Goal: Task Accomplishment & Management: Complete application form

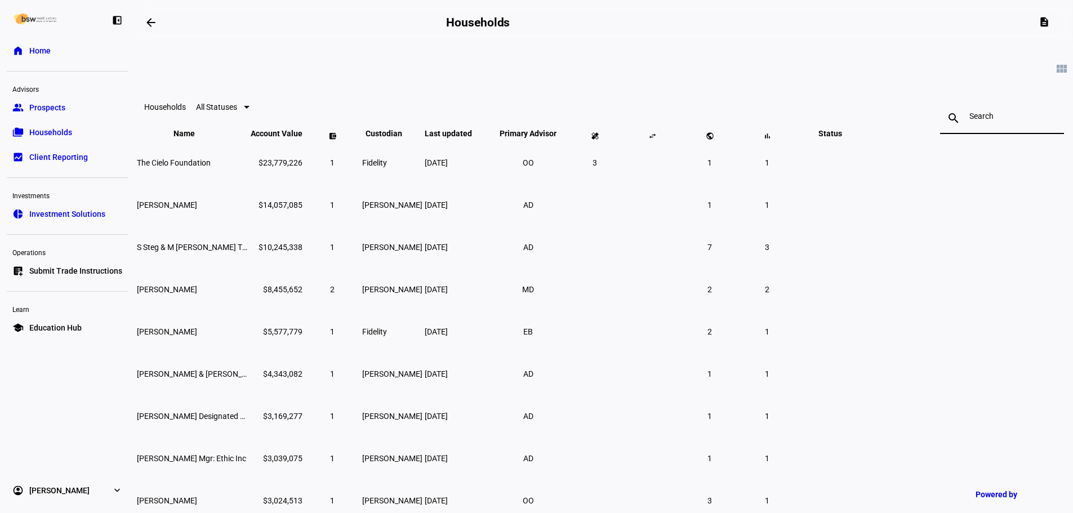
click at [969, 117] on input at bounding box center [1001, 115] width 65 height 9
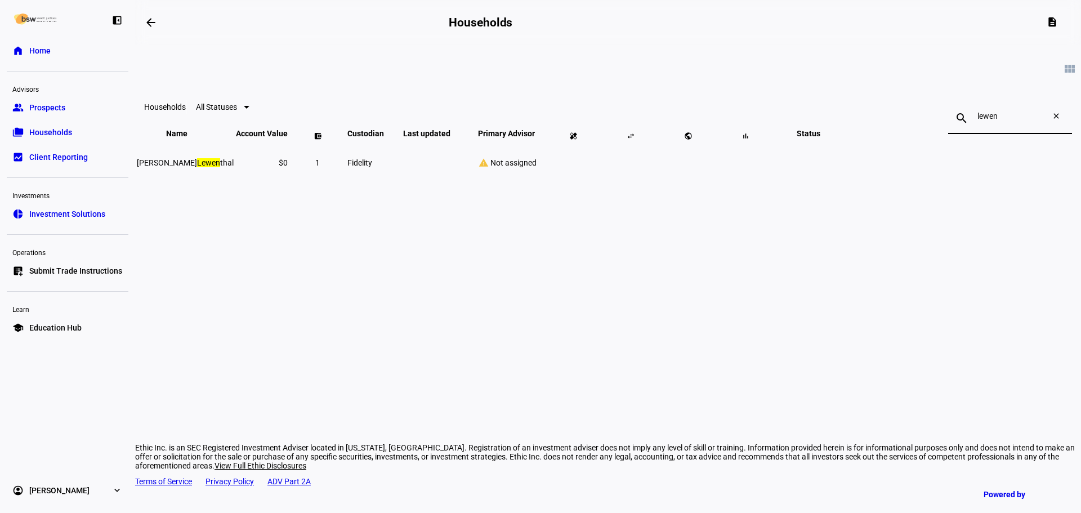
type input "lewen"
click at [234, 167] on span "Jane Lewen thal" at bounding box center [185, 162] width 97 height 9
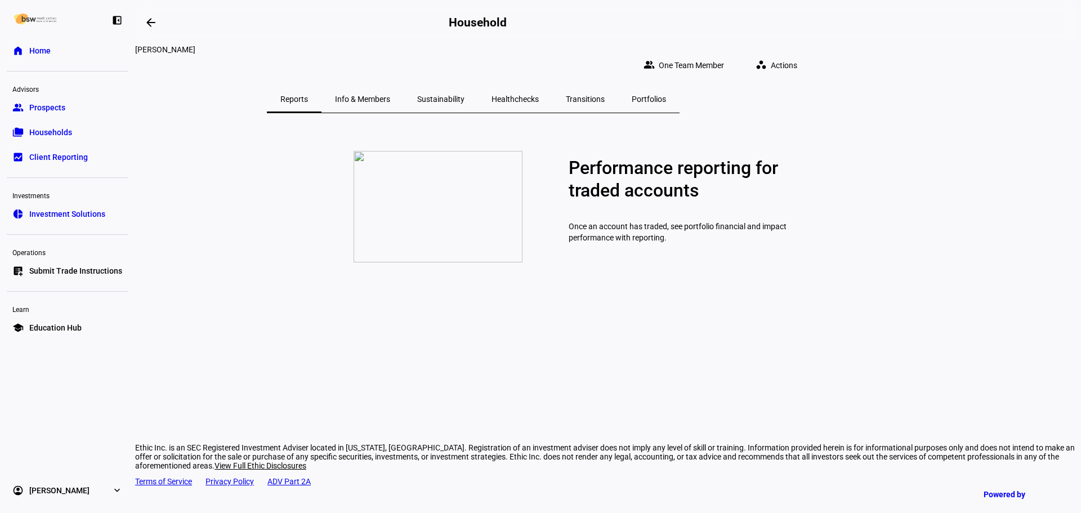
click at [797, 57] on span "Actions" at bounding box center [784, 65] width 26 height 23
click at [904, 162] on span "Change Settings" at bounding box center [888, 166] width 57 height 9
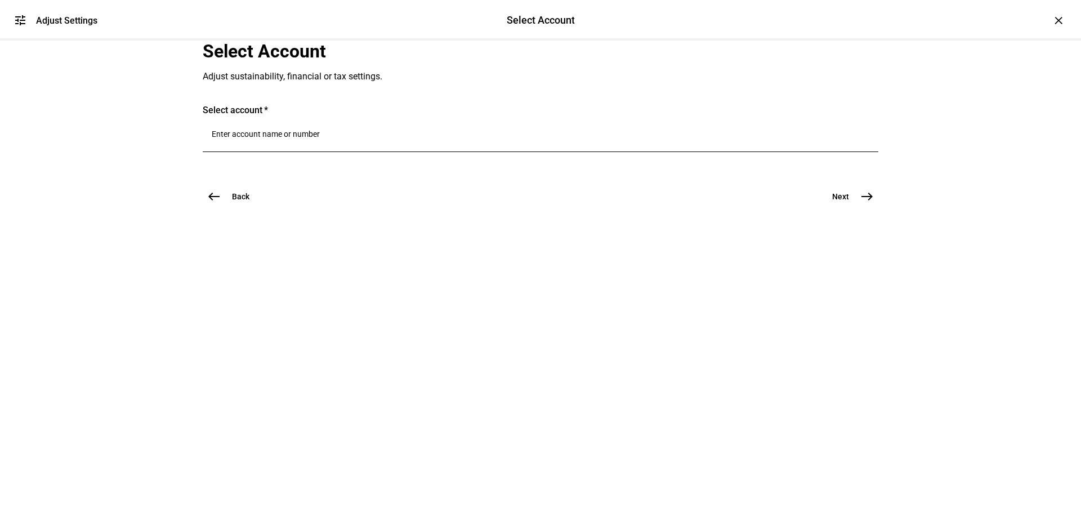
click at [341, 152] on div at bounding box center [541, 136] width 658 height 32
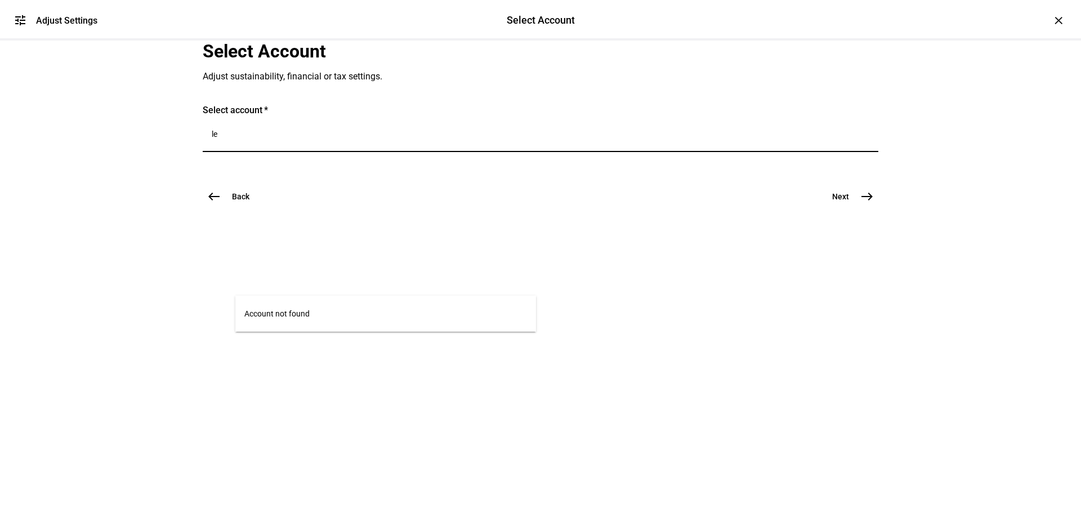
type input "l"
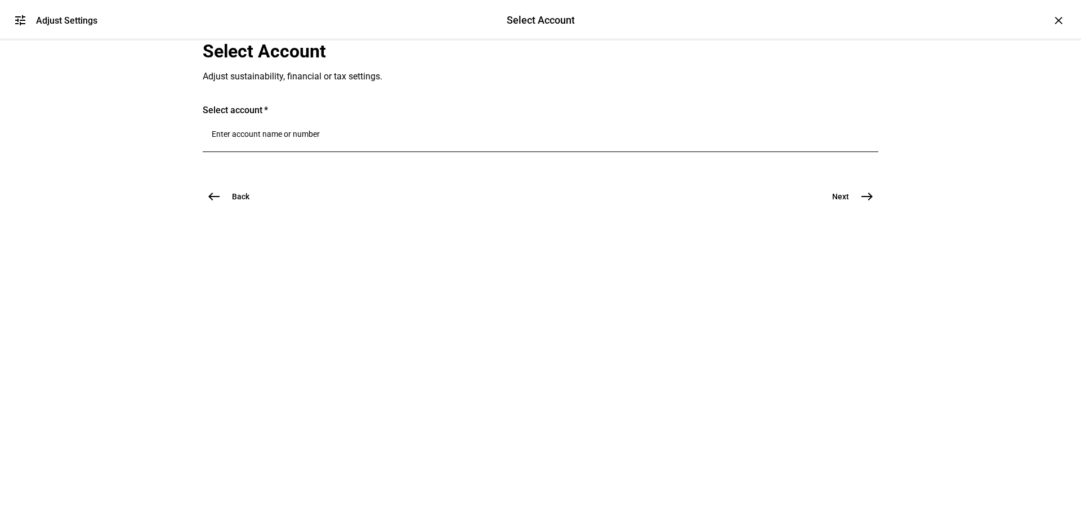
click at [1049, 20] on div "×" at bounding box center [1058, 20] width 18 height 18
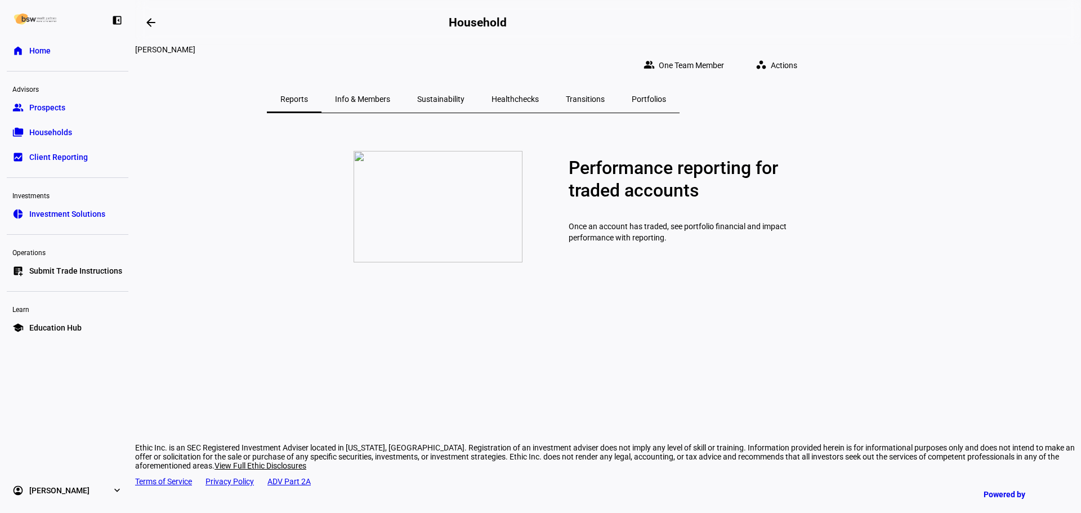
click at [46, 48] on span "Home" at bounding box center [39, 50] width 21 height 11
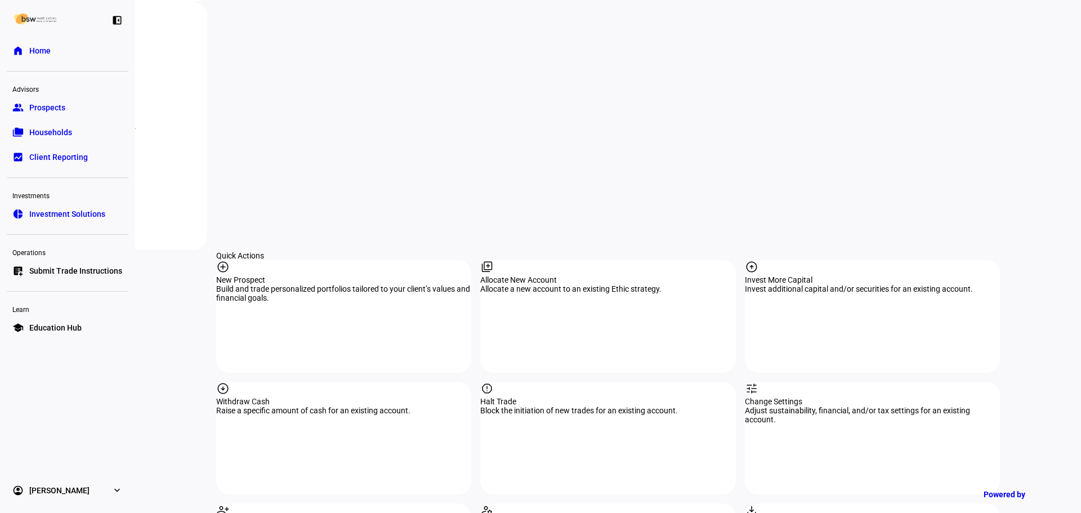
scroll to position [957, 0]
click at [513, 259] on div "library_add Allocate New Account Allocate a new account to an existing Ethic st…" at bounding box center [607, 315] width 255 height 113
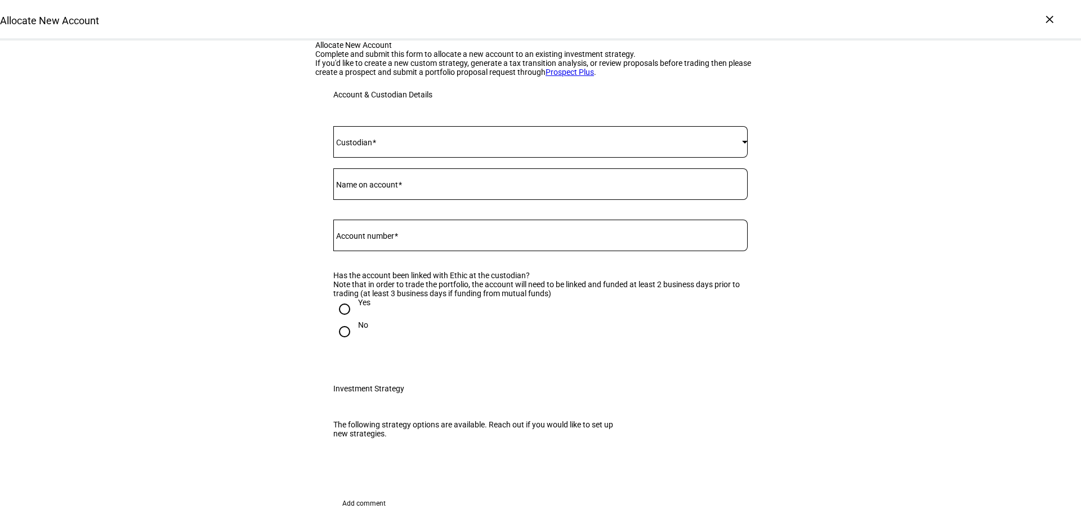
click at [439, 158] on div at bounding box center [540, 142] width 414 height 32
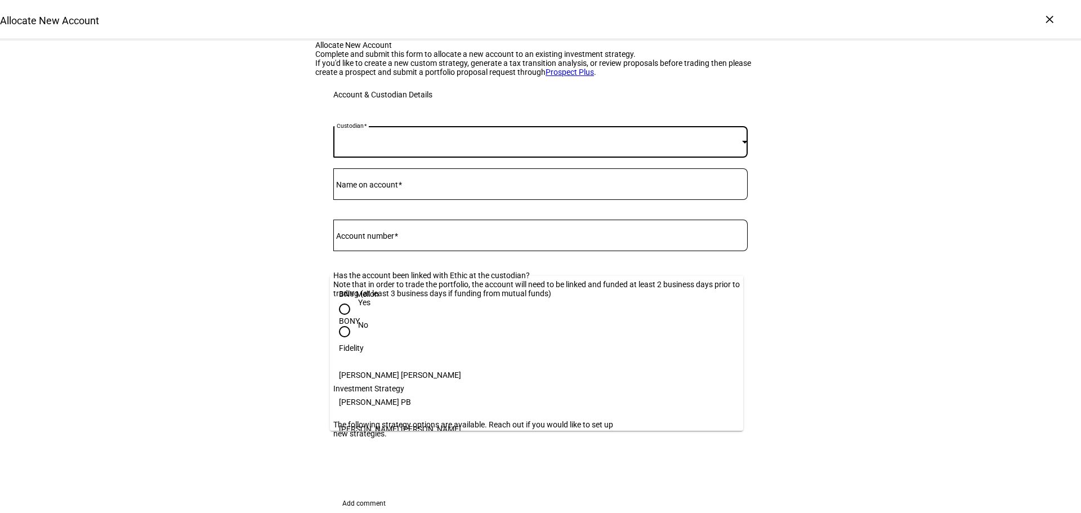
click at [392, 346] on mat-option "Fidelity" at bounding box center [536, 347] width 413 height 27
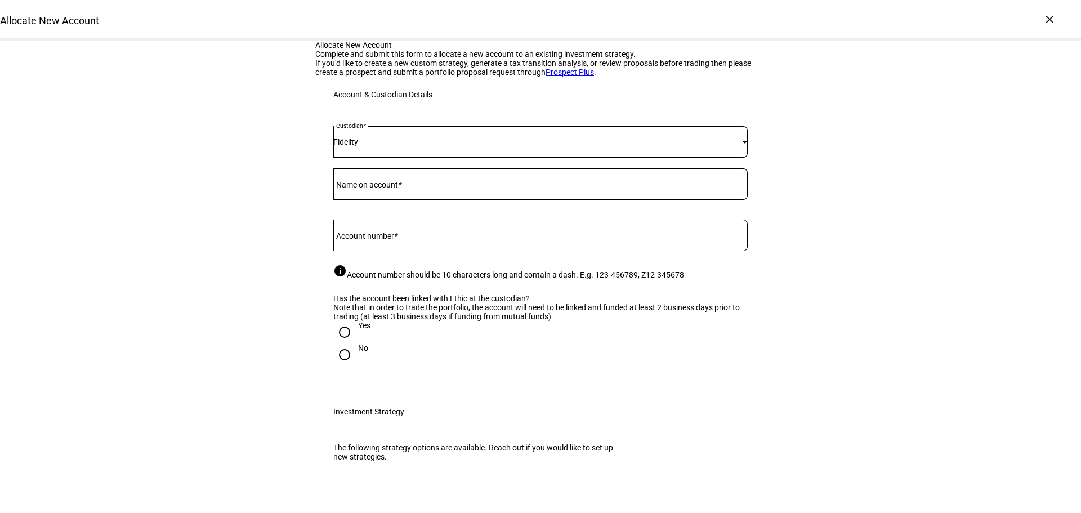
click at [479, 200] on div at bounding box center [540, 184] width 414 height 32
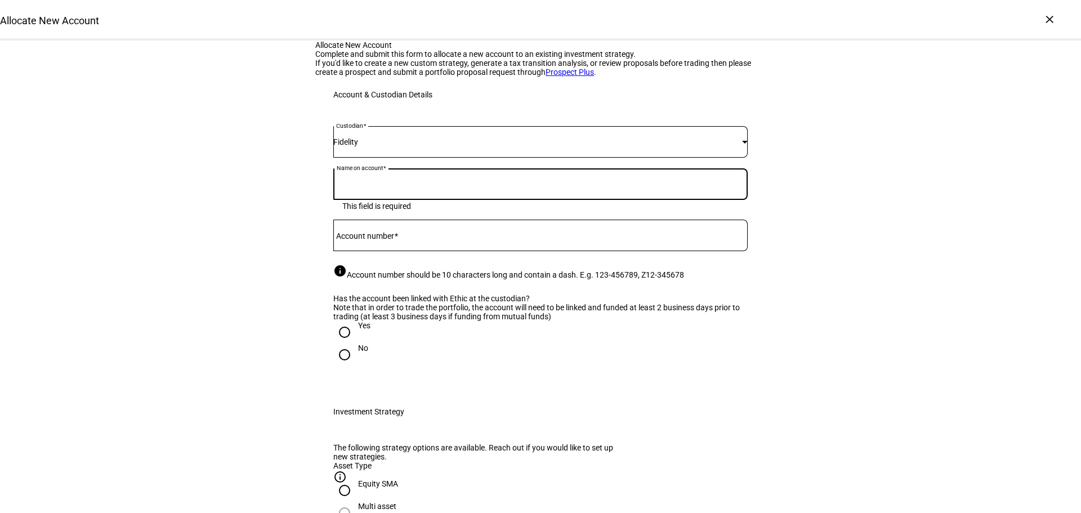
paste input "636406387"
click at [352, 186] on input "636406387" at bounding box center [540, 181] width 414 height 9
drag, startPoint x: 388, startPoint y: 310, endPoint x: 314, endPoint y: 308, distance: 74.9
click at [315, 308] on div "Custodian Fidelity Name on account 636406387 Account Number Custodian Fidelity …" at bounding box center [540, 253] width 450 height 281
type input "636406387"
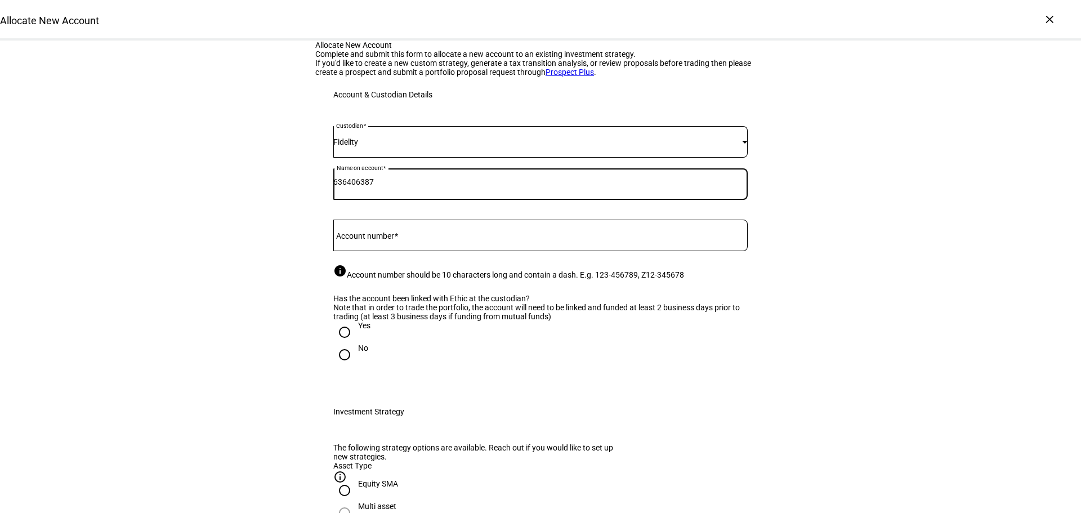
click at [360, 240] on mat-label "Account number" at bounding box center [365, 235] width 58 height 9
click at [360, 238] on input "Account number" at bounding box center [540, 233] width 414 height 9
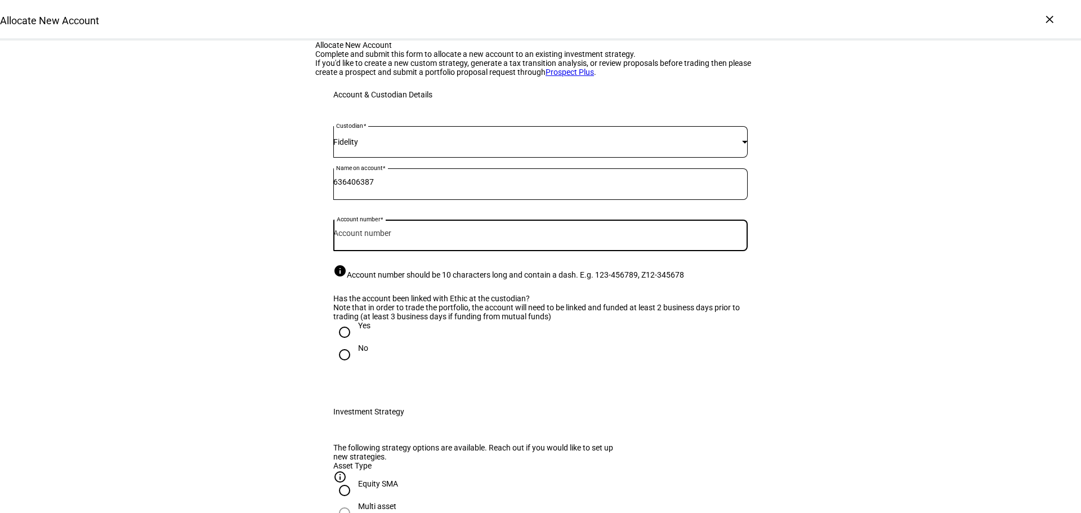
paste input "636406387"
type input "636406387"
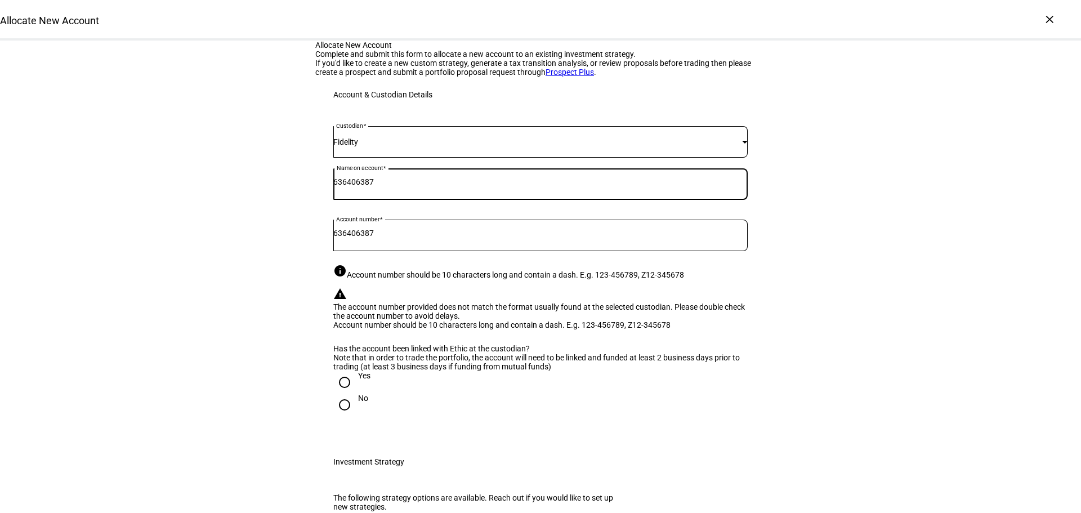
click at [391, 186] on input "636406387" at bounding box center [540, 181] width 414 height 9
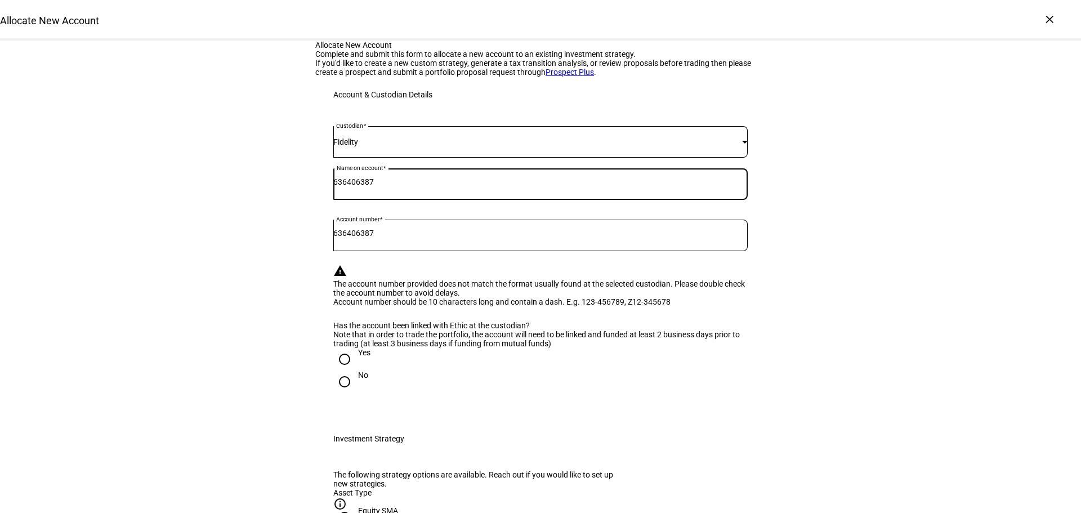
drag, startPoint x: 394, startPoint y: 307, endPoint x: 304, endPoint y: 293, distance: 91.3
type input "Jane Lewenthal"
click at [351, 238] on input "636406387" at bounding box center [540, 233] width 414 height 9
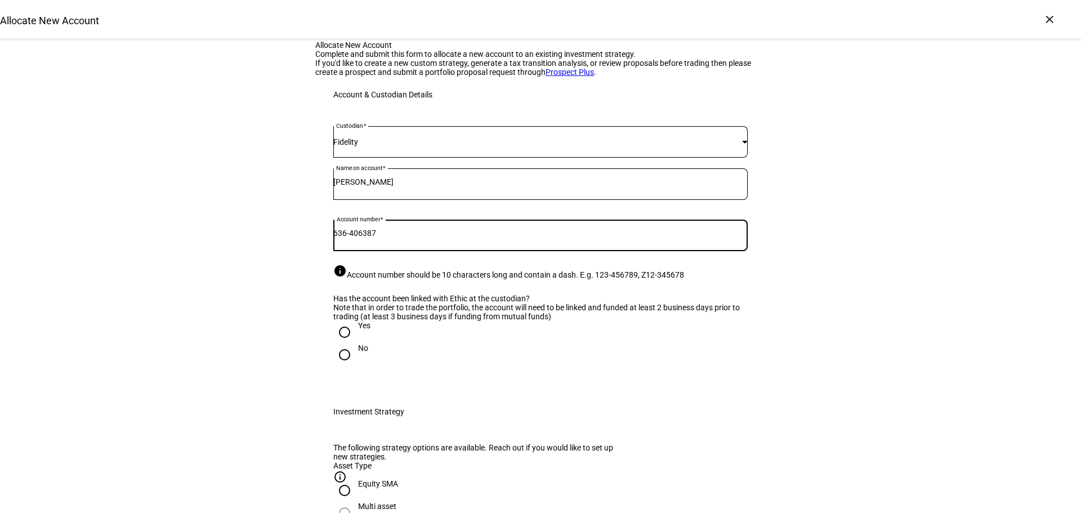
type input "636-406387"
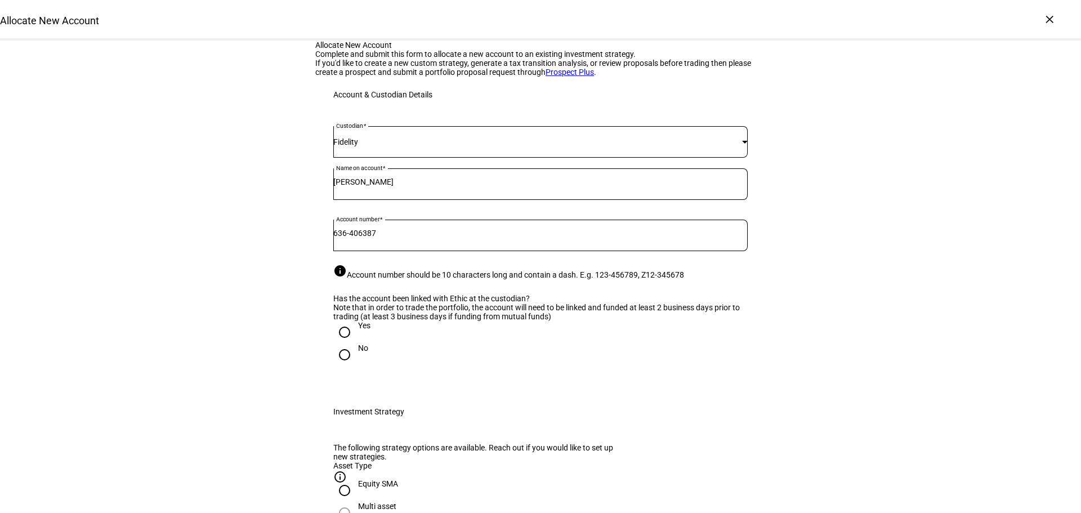
click at [409, 262] on div at bounding box center [540, 256] width 414 height 11
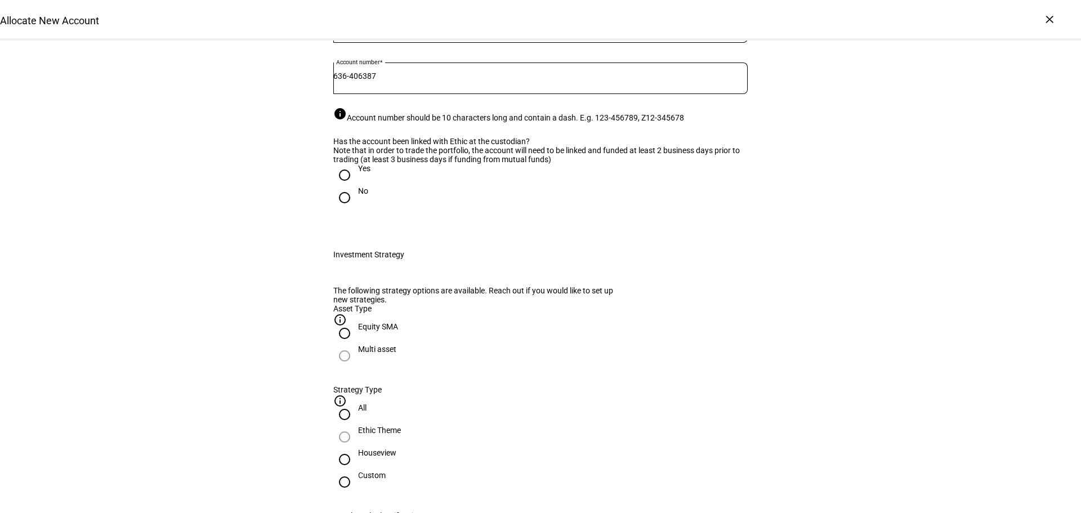
scroll to position [169, 0]
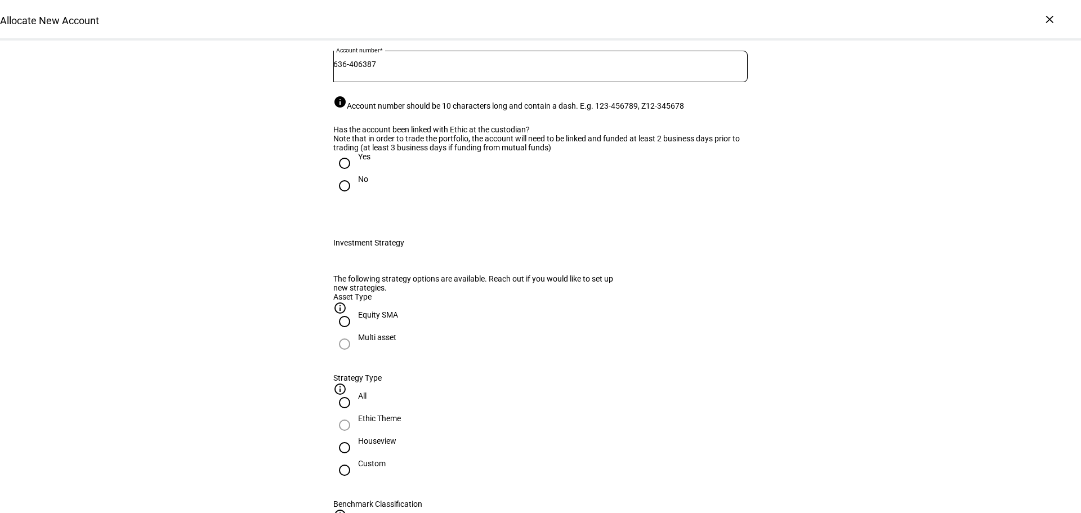
click at [342, 197] on input "No" at bounding box center [344, 186] width 23 height 23
radio input "true"
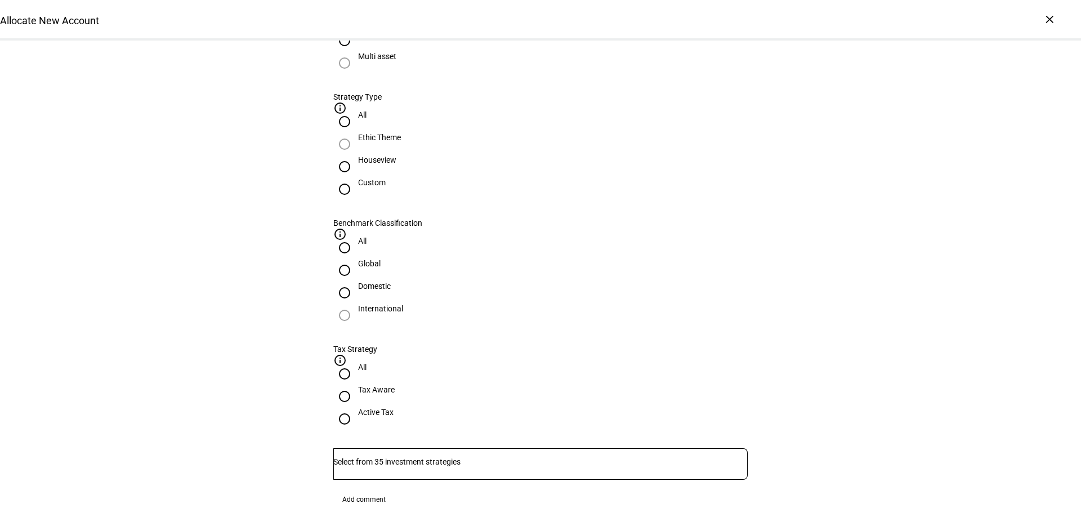
scroll to position [450, 0]
click at [356, 177] on input "Houseview" at bounding box center [344, 166] width 23 height 23
radio input "true"
click at [609, 448] on div at bounding box center [540, 464] width 414 height 32
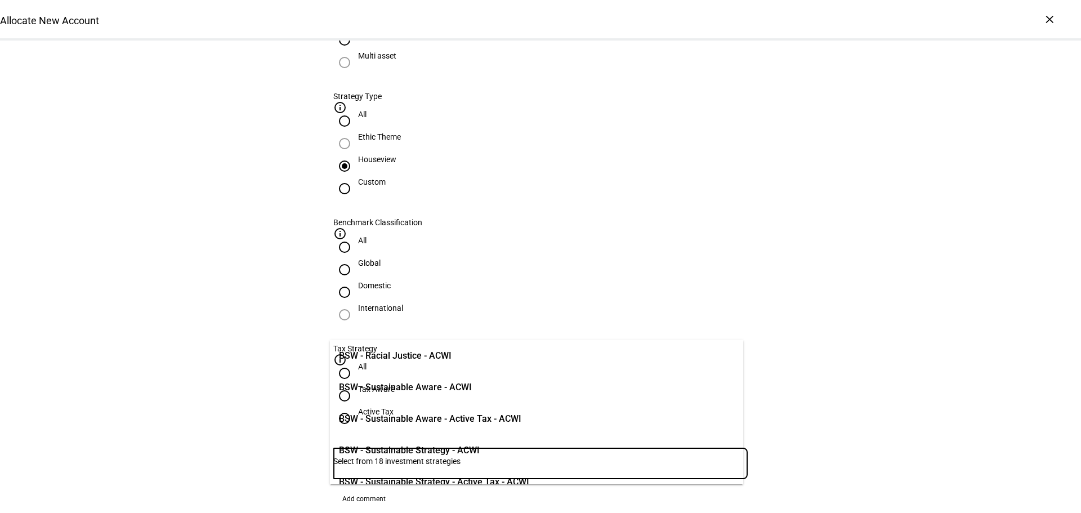
scroll to position [281, 0]
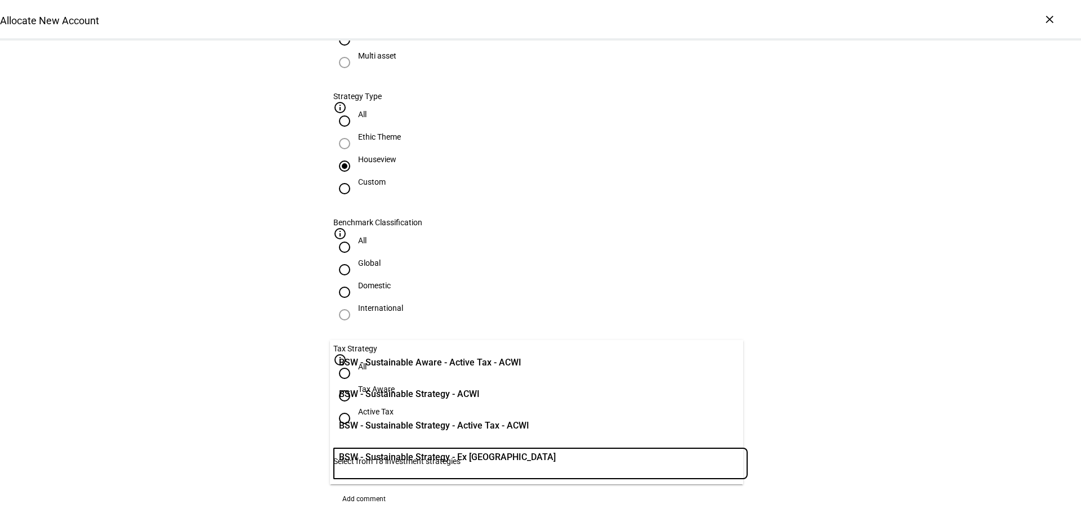
click at [459, 391] on span "BSW - Sustainable Strategy - ACWI" at bounding box center [409, 394] width 141 height 14
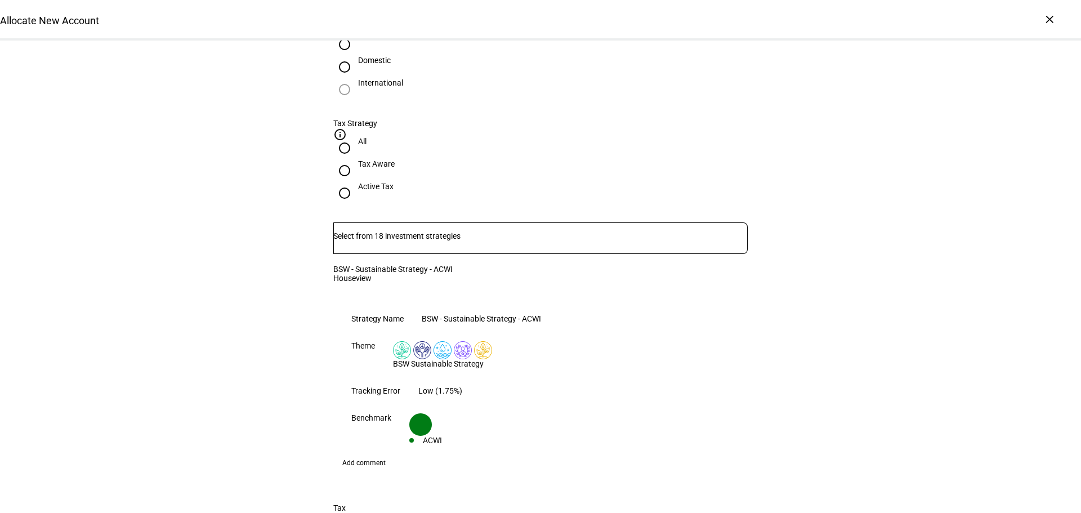
scroll to position [844, 0]
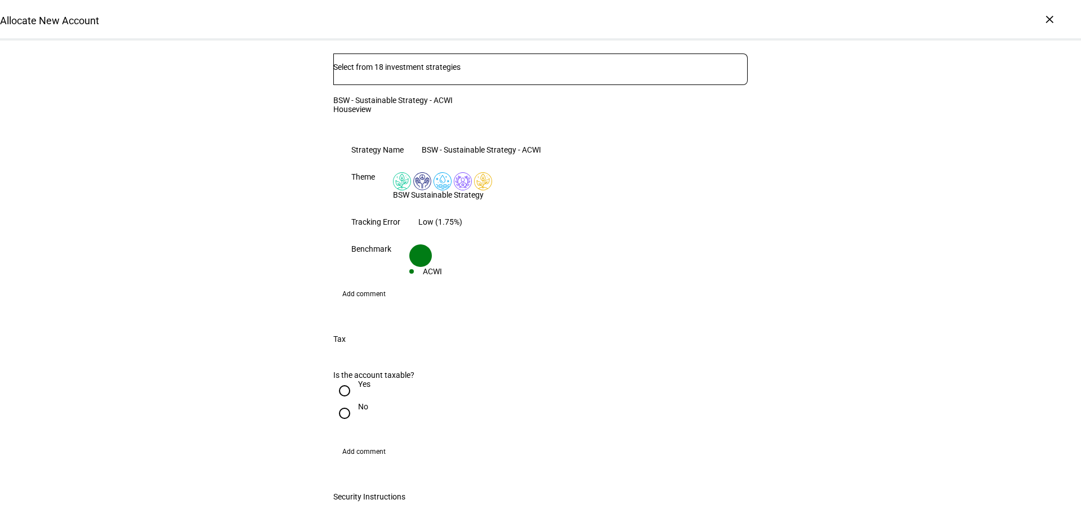
click at [336, 402] on input "No" at bounding box center [344, 413] width 23 height 23
radio input "true"
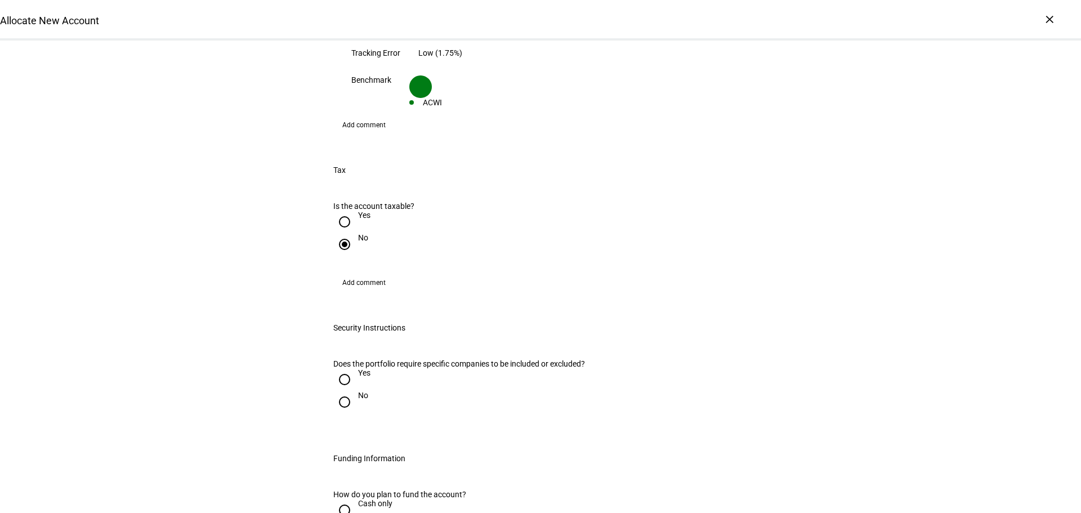
click at [342, 368] on input "Yes" at bounding box center [344, 379] width 23 height 23
radio input "true"
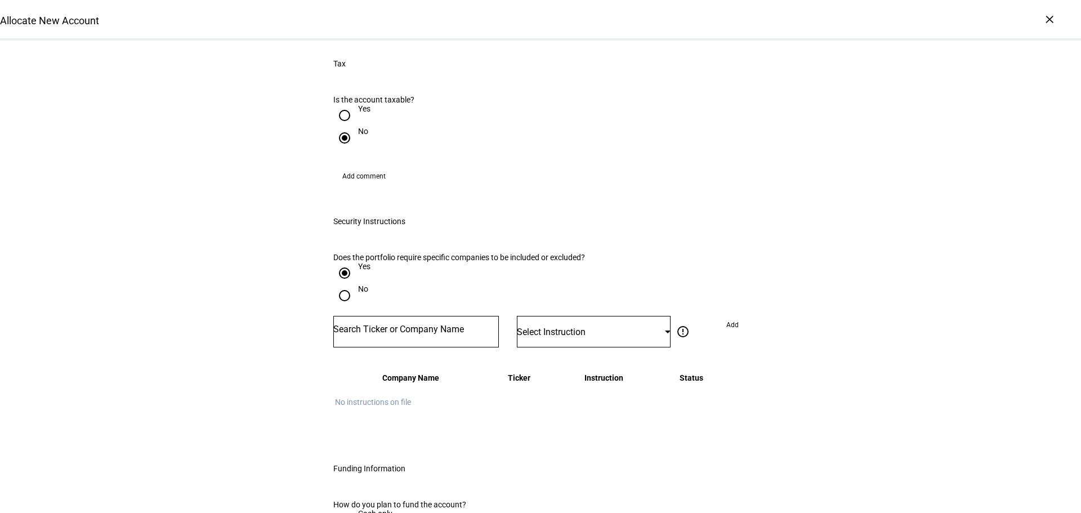
scroll to position [1126, 0]
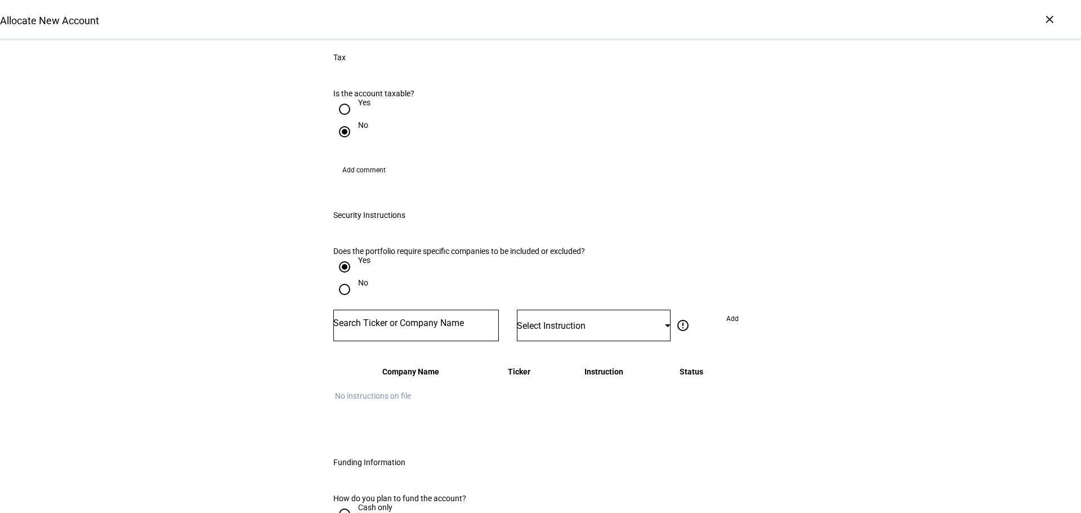
click at [389, 319] on input "Number" at bounding box center [416, 323] width 166 height 9
type input "wmt"
click at [397, 284] on div "WALMART INC" at bounding box center [369, 284] width 61 height 13
click at [622, 310] on div "Select Instruction" at bounding box center [594, 326] width 154 height 32
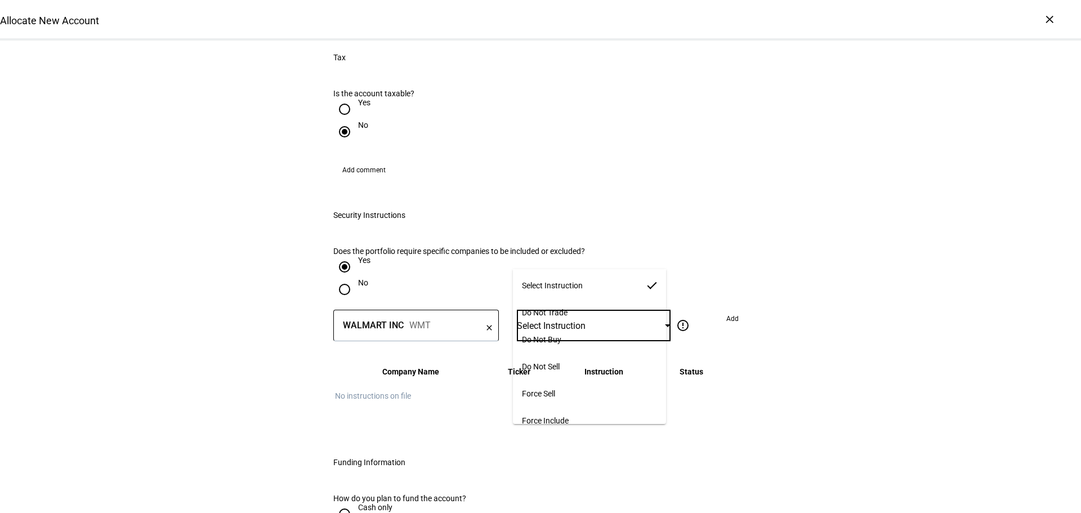
scroll to position [0, 0]
click at [593, 338] on mat-option "Do Not Buy" at bounding box center [589, 341] width 153 height 27
click at [717, 310] on span at bounding box center [732, 319] width 30 height 18
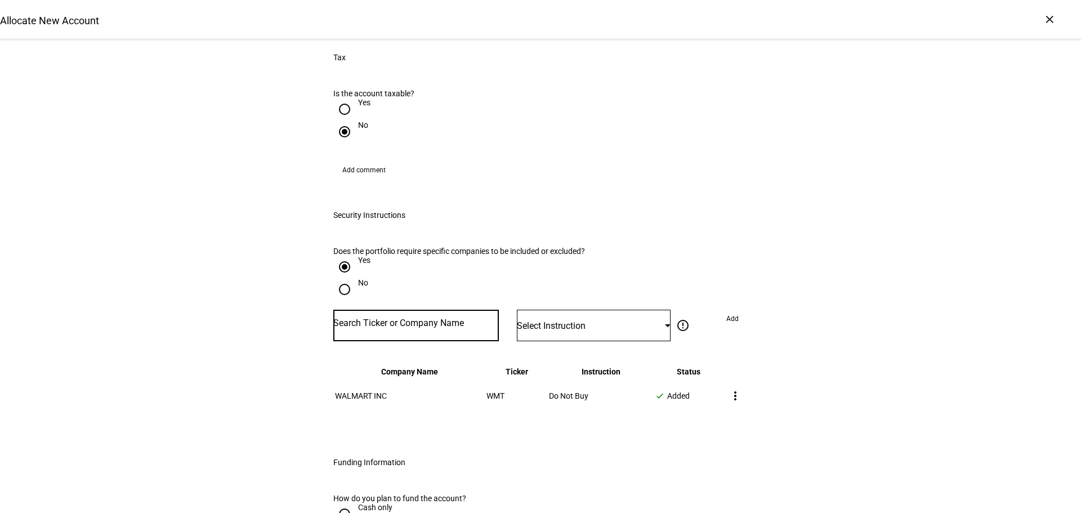
click at [435, 319] on input "Number" at bounding box center [416, 323] width 166 height 9
type input "wmmv"
click at [428, 321] on div "WAL-MART DE MEXICO SAB DE CV" at bounding box center [409, 316] width 141 height 13
click at [552, 320] on div "Select Instruction" at bounding box center [591, 325] width 148 height 11
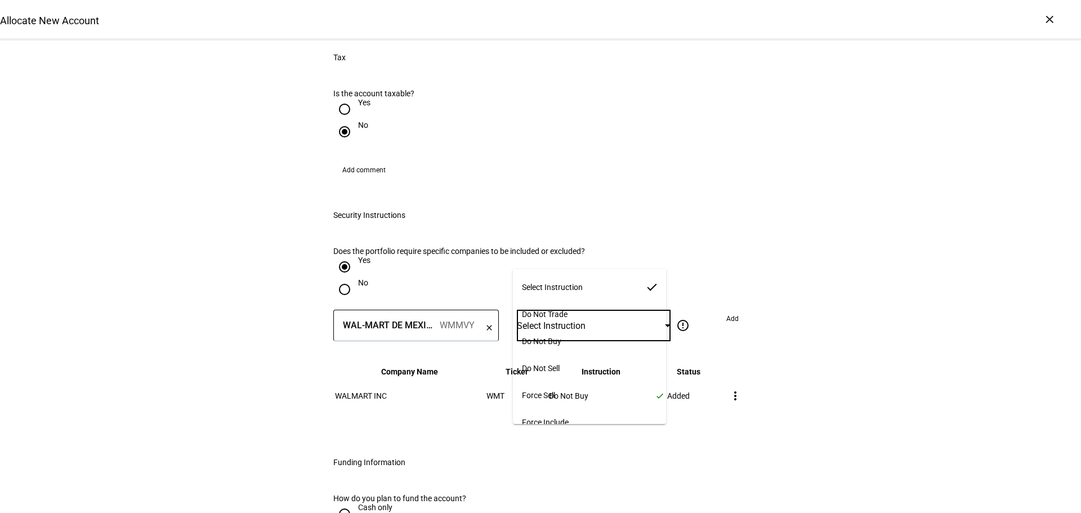
click at [555, 337] on span "Do Not Buy" at bounding box center [541, 341] width 39 height 9
click at [726, 310] on span "Add" at bounding box center [732, 319] width 12 height 18
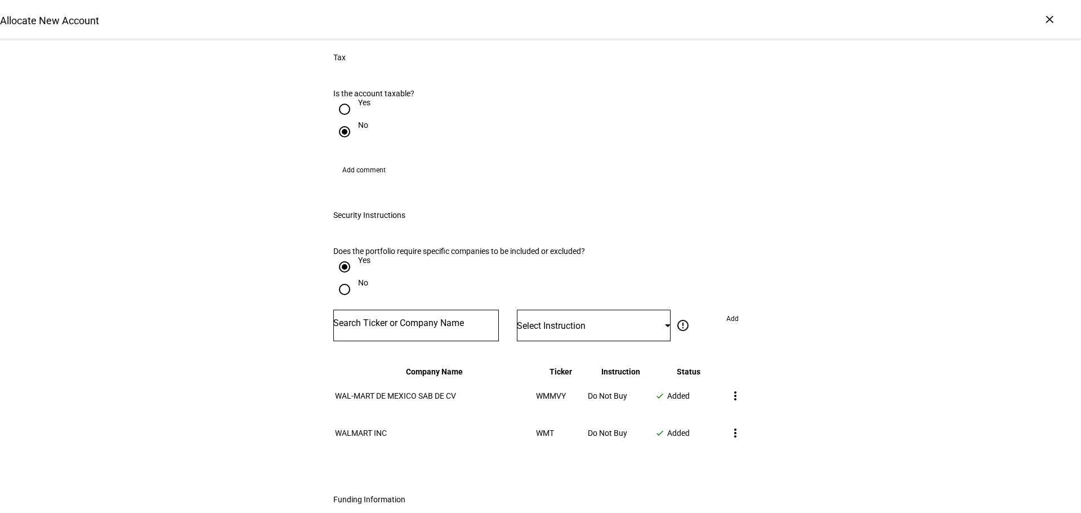
click at [404, 319] on input "Number" at bounding box center [416, 323] width 166 height 9
type input "rtx"
click at [396, 287] on mat-option "RTX CORP RTX" at bounding box center [413, 290] width 166 height 32
click at [544, 320] on span "Select Instruction" at bounding box center [551, 325] width 69 height 11
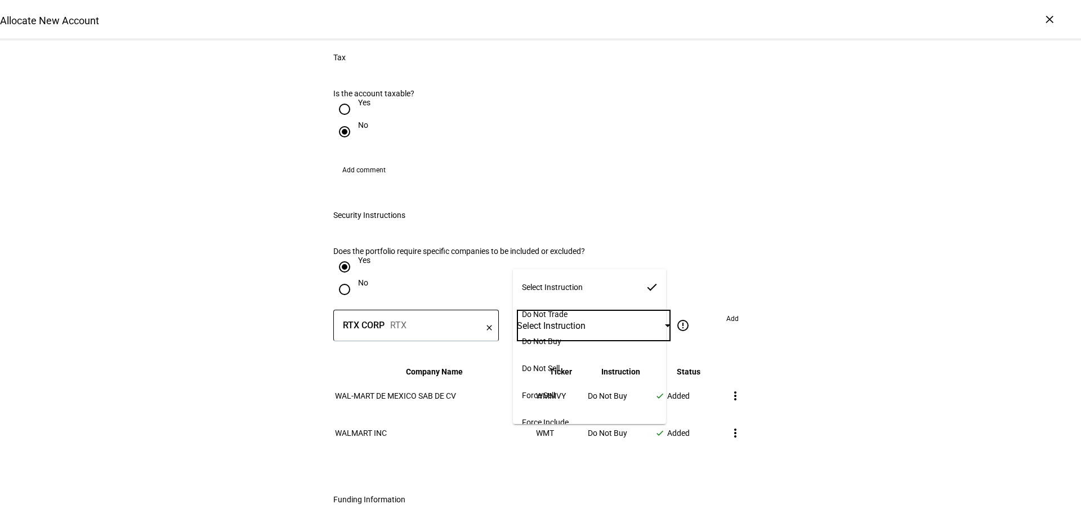
click at [547, 344] on mat-option "Do Not Buy" at bounding box center [589, 341] width 153 height 27
click at [729, 310] on span "Add" at bounding box center [732, 319] width 12 height 18
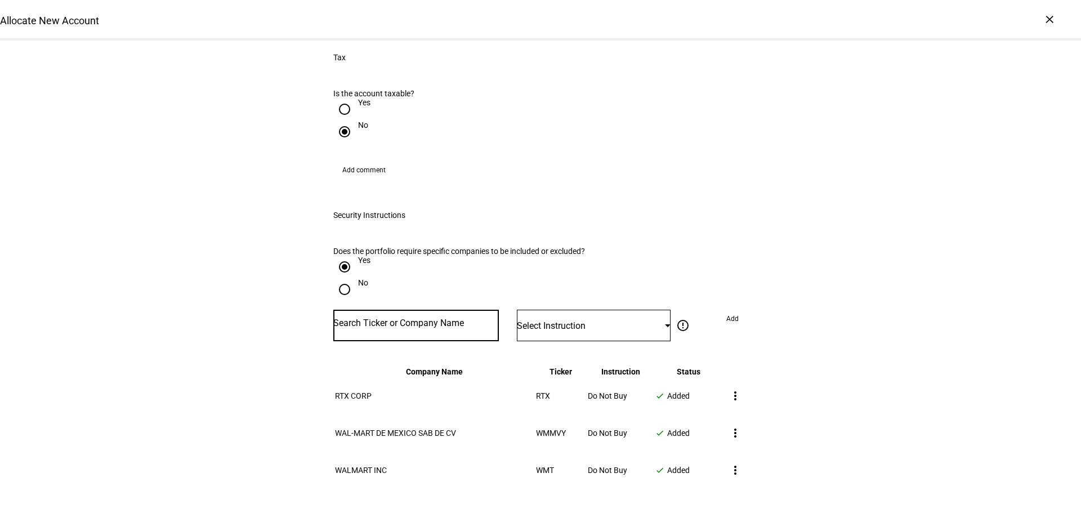
click at [428, 319] on input "Number" at bounding box center [416, 323] width 166 height 9
type input "nestle"
click at [402, 293] on mat-option "NESTLE SA NSRGF" at bounding box center [413, 290] width 166 height 32
click at [586, 320] on span "Select Instruction" at bounding box center [551, 325] width 69 height 11
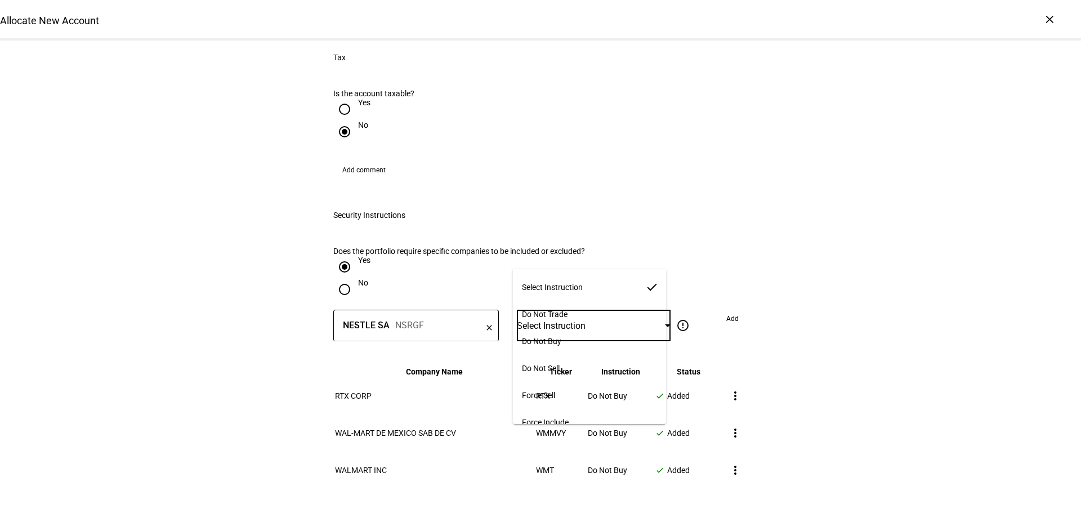
click at [555, 337] on span "Do Not Buy" at bounding box center [541, 341] width 39 height 9
click at [731, 310] on span "Add" at bounding box center [732, 319] width 12 height 18
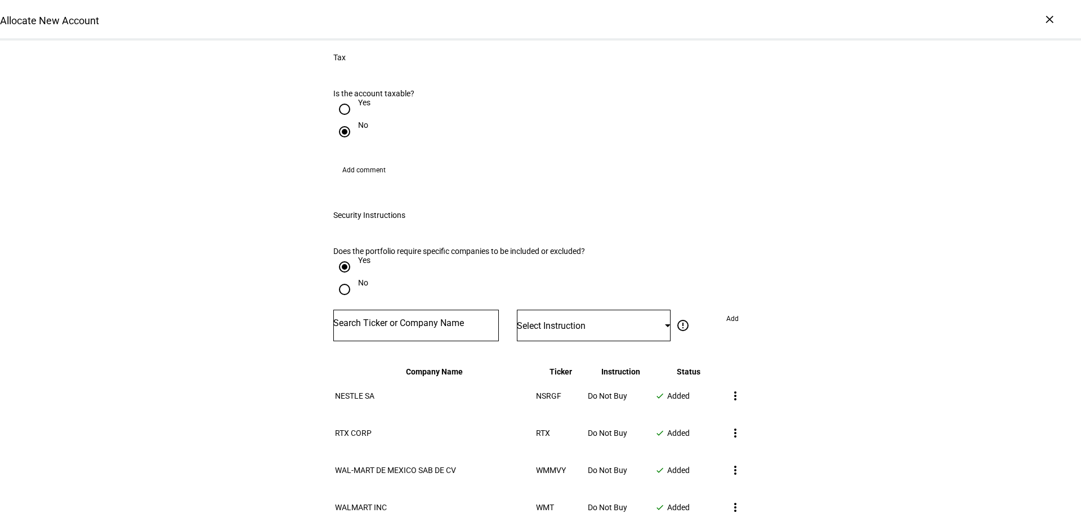
click at [428, 319] on input "Number" at bounding box center [416, 323] width 166 height 9
click at [417, 319] on input "Number" at bounding box center [416, 323] width 166 height 9
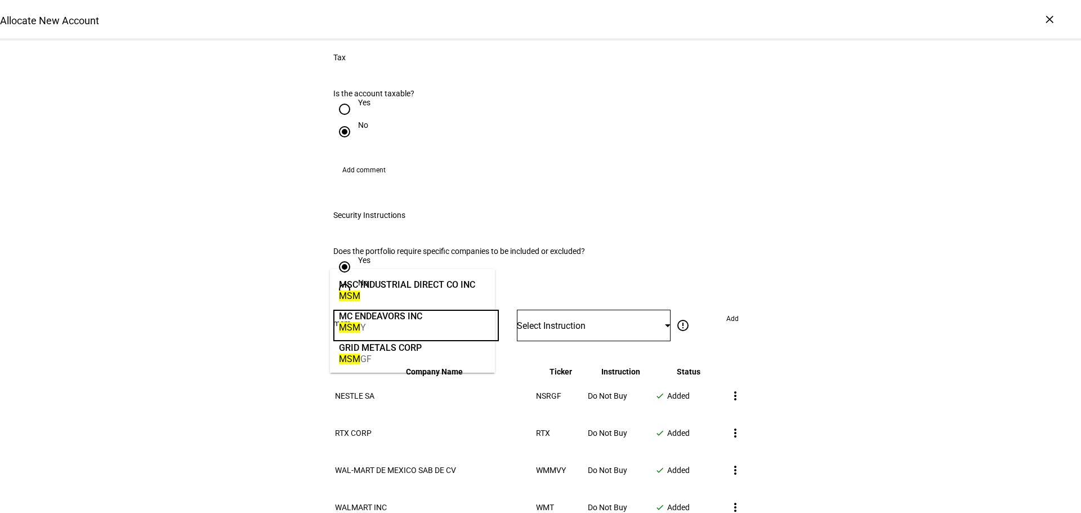
type input "msm"
click at [403, 285] on div "MSC INDUSTRIAL DIRECT CO INC" at bounding box center [407, 284] width 136 height 13
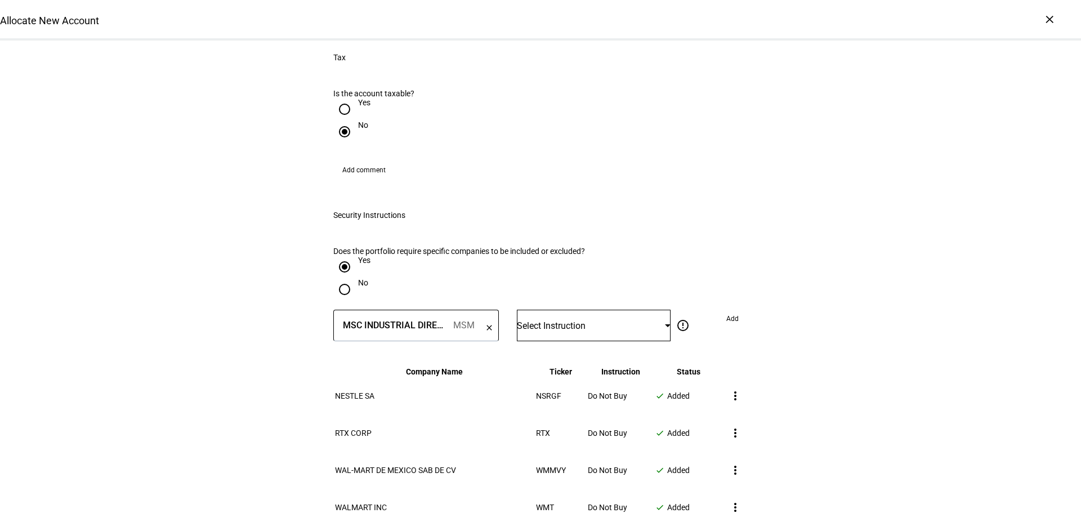
click at [571, 320] on span "Select Instruction" at bounding box center [551, 325] width 69 height 11
click at [580, 328] on mat-option "Do Not Buy" at bounding box center [589, 341] width 153 height 27
click at [727, 310] on span "Add" at bounding box center [732, 319] width 12 height 18
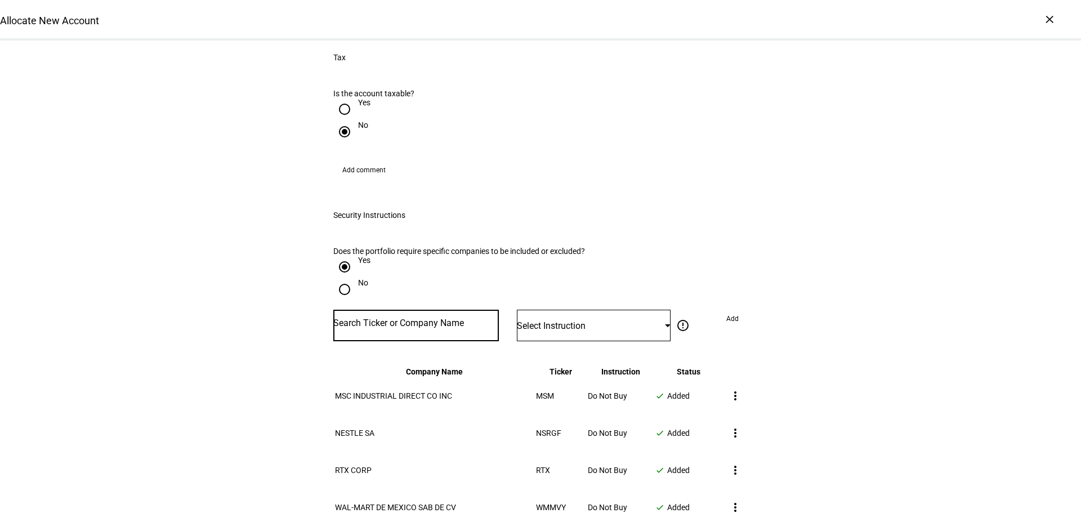
click at [401, 319] on input "Number" at bounding box center [416, 323] width 166 height 9
click at [401, 319] on input "nesn" at bounding box center [416, 323] width 166 height 9
type input "ne"
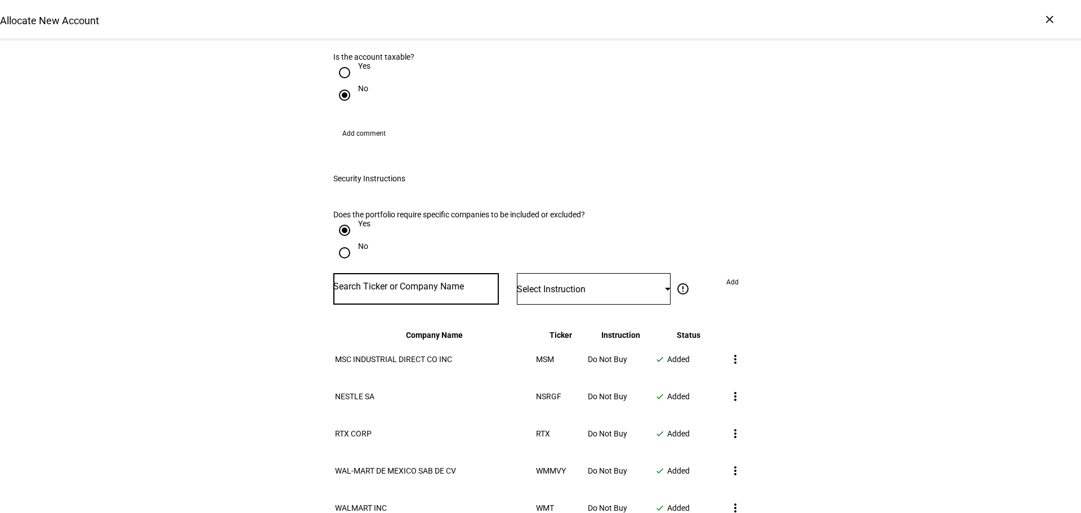
scroll to position [1182, 0]
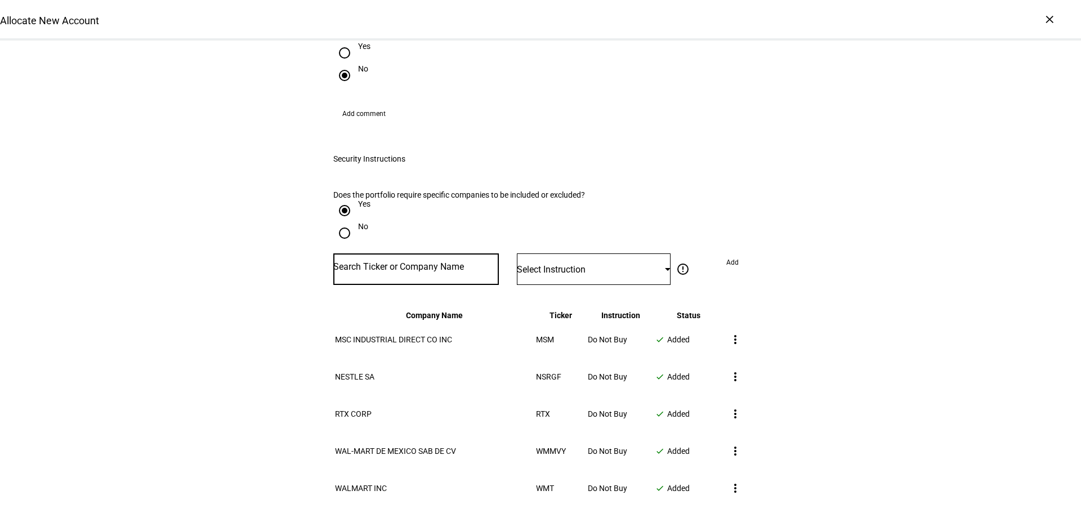
click at [343, 262] on input "Number" at bounding box center [416, 266] width 166 height 9
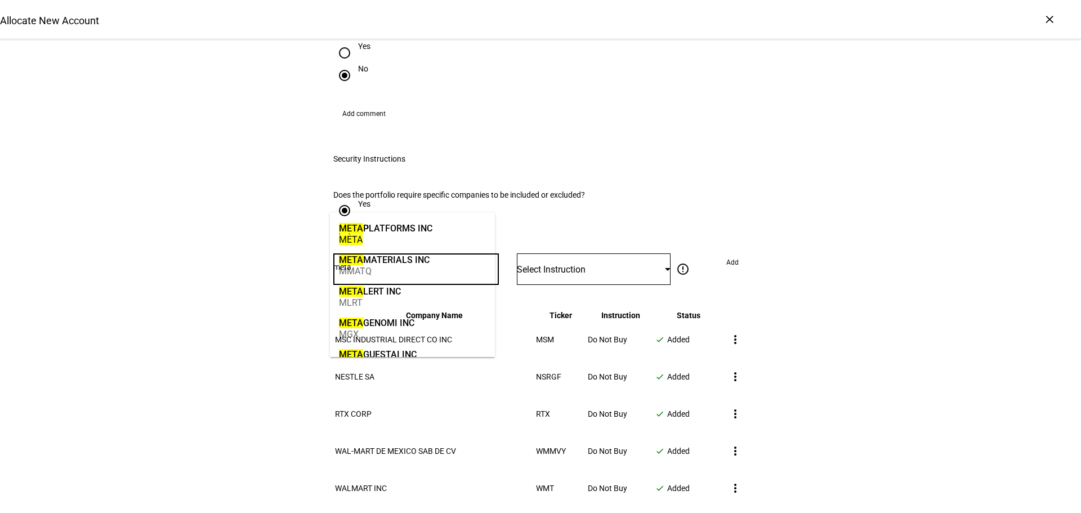
type input "meta"
click at [355, 223] on mark "META" at bounding box center [351, 228] width 24 height 11
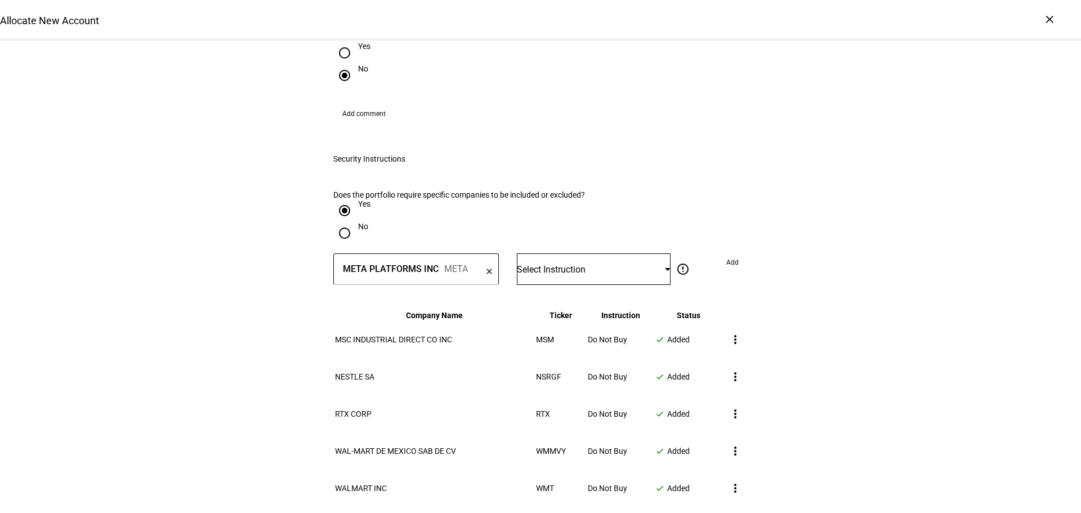
click at [569, 264] on span "Select Instruction" at bounding box center [551, 269] width 69 height 11
click at [570, 273] on mat-option "Do Not Buy" at bounding box center [589, 284] width 153 height 27
click at [729, 253] on span "Add" at bounding box center [732, 262] width 12 height 18
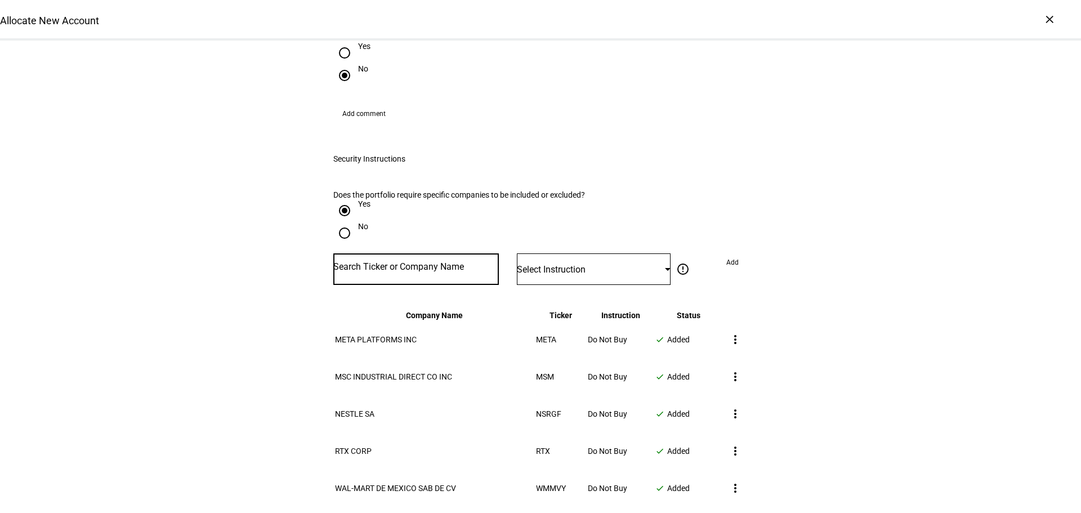
click at [402, 262] on input "Number" at bounding box center [416, 266] width 166 height 9
type input "lmt"
click at [401, 226] on div "LOCKHEED MARTIN CORP" at bounding box center [409, 228] width 140 height 13
click at [543, 264] on span "Select Instruction" at bounding box center [551, 269] width 69 height 11
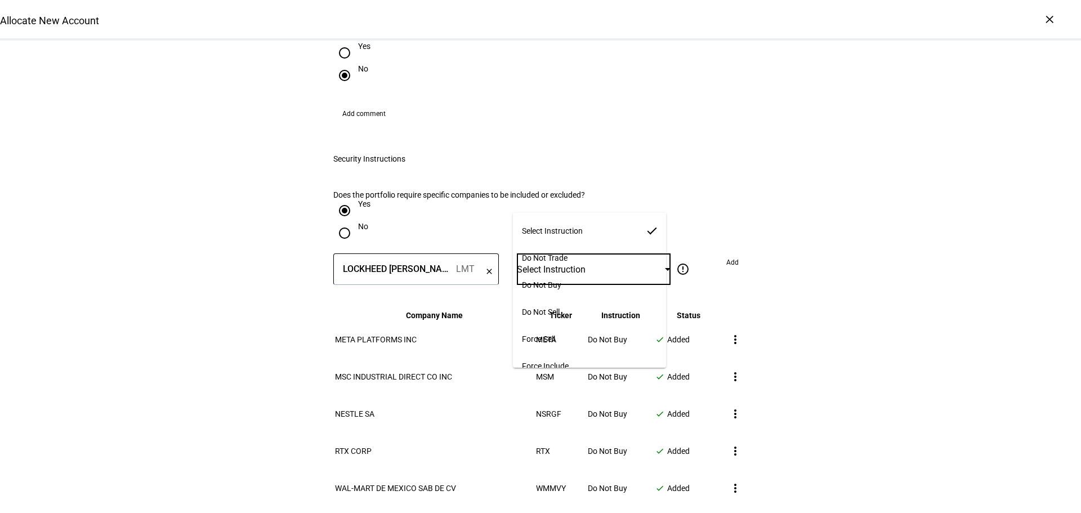
click at [552, 280] on span "Do Not Buy" at bounding box center [541, 284] width 39 height 9
click at [722, 253] on button "Add" at bounding box center [732, 262] width 30 height 18
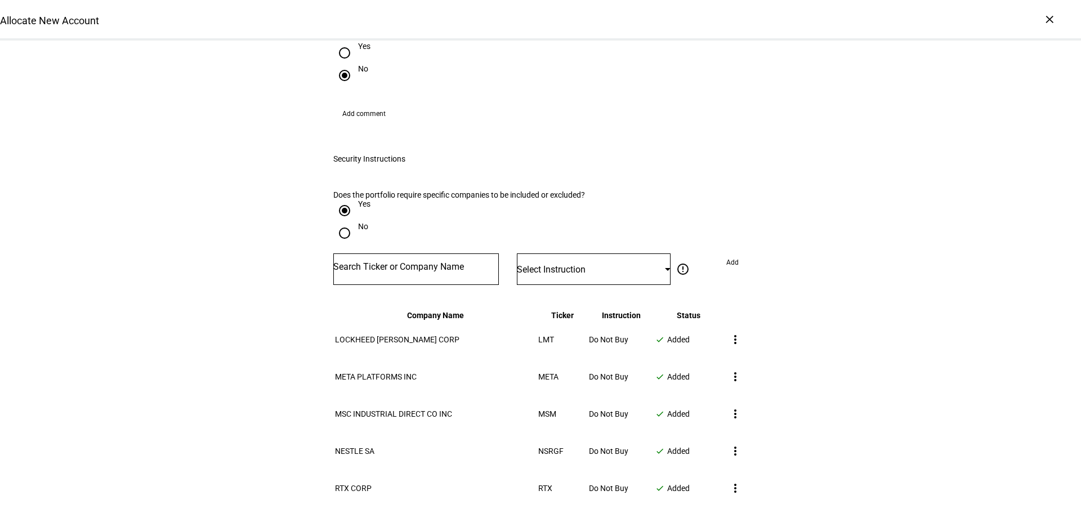
click at [368, 262] on input "Number" at bounding box center [416, 266] width 166 height 9
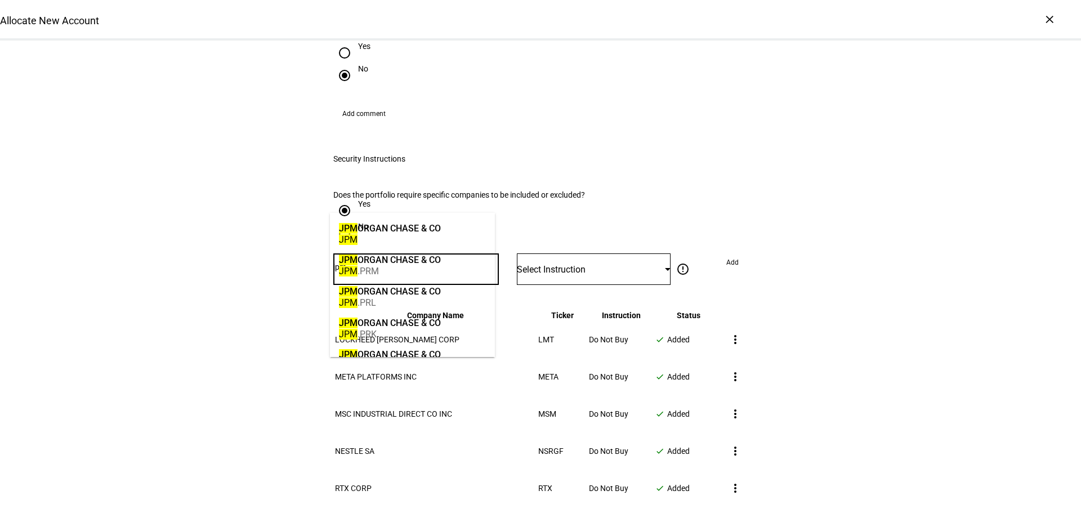
type input "jpm"
click at [373, 233] on div "JPM ORGAN CHASE & CO" at bounding box center [390, 228] width 102 height 13
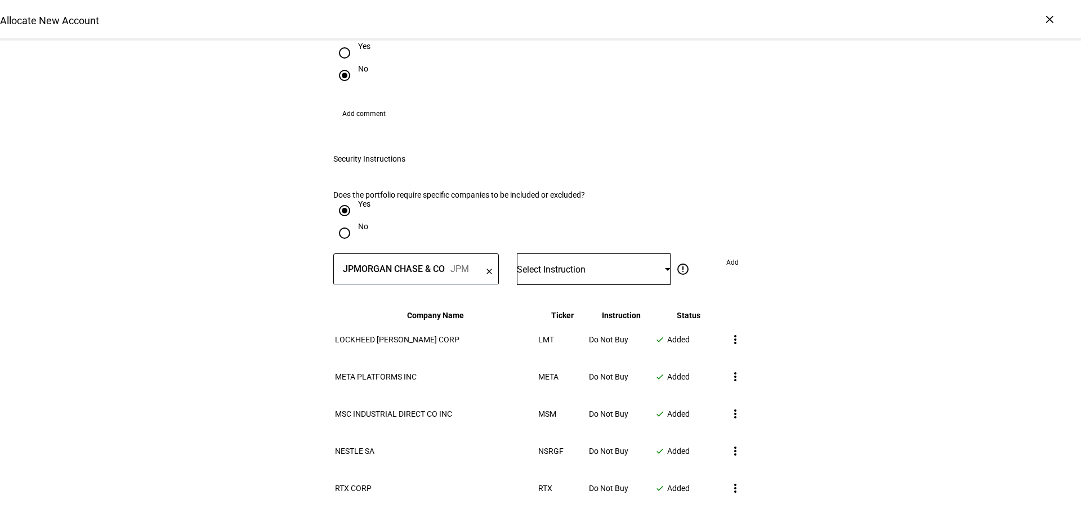
click at [551, 264] on span "Select Instruction" at bounding box center [551, 269] width 69 height 11
click at [549, 280] on span "Do Not Buy" at bounding box center [541, 284] width 39 height 9
click at [726, 253] on span "Add" at bounding box center [732, 262] width 12 height 18
click at [413, 253] on div at bounding box center [416, 269] width 166 height 32
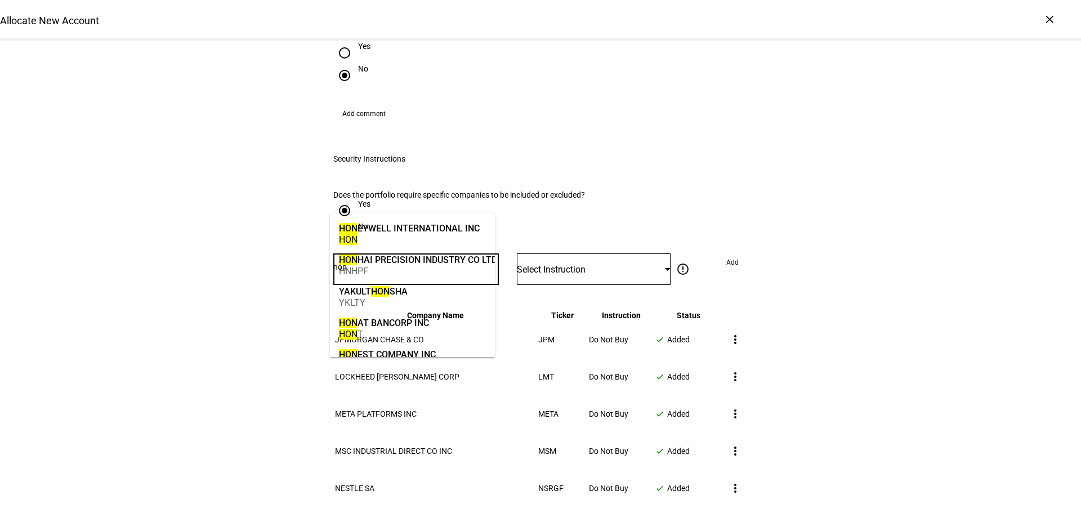
type input "hon"
click at [403, 237] on div "HON" at bounding box center [409, 239] width 141 height 11
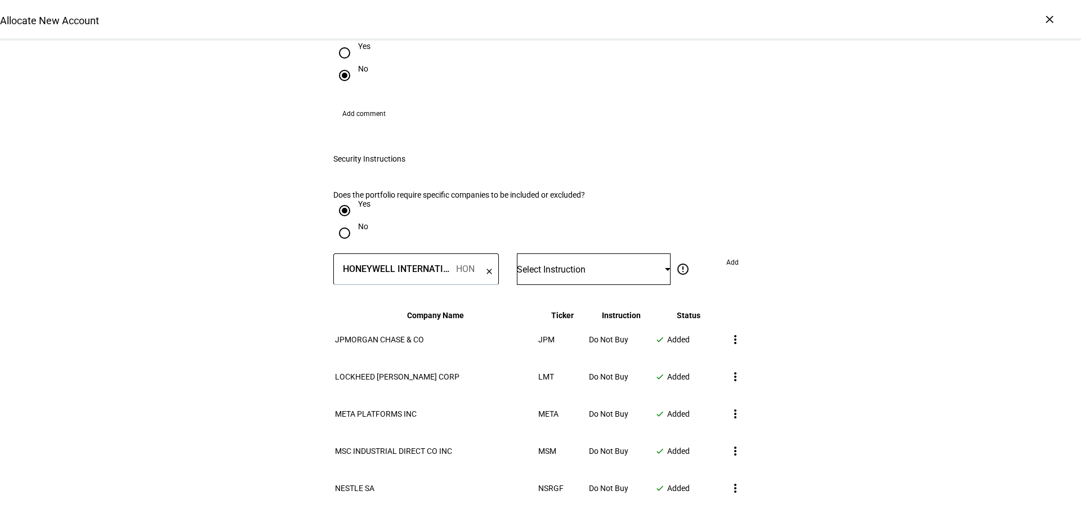
click at [537, 253] on div "Select Instruction" at bounding box center [594, 269] width 154 height 32
click at [551, 280] on span "Do Not Buy" at bounding box center [541, 284] width 39 height 9
click at [733, 253] on span "Add" at bounding box center [732, 262] width 12 height 18
click at [372, 262] on input "Number" at bounding box center [416, 266] width 166 height 9
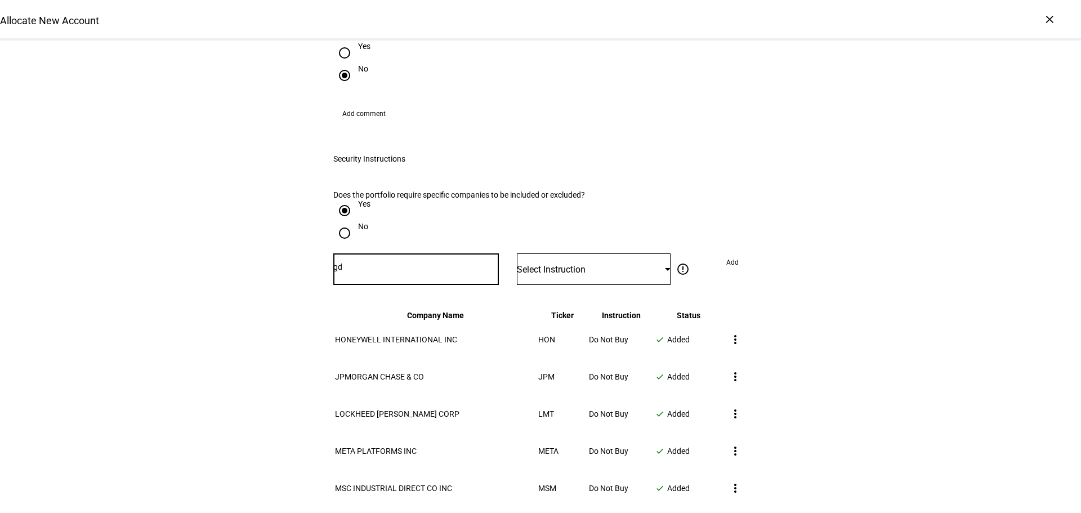
type input "g"
type input "general dy"
click at [369, 225] on mark "GENERAL DY" at bounding box center [365, 228] width 53 height 11
click at [564, 264] on span "Select Instruction" at bounding box center [551, 269] width 69 height 11
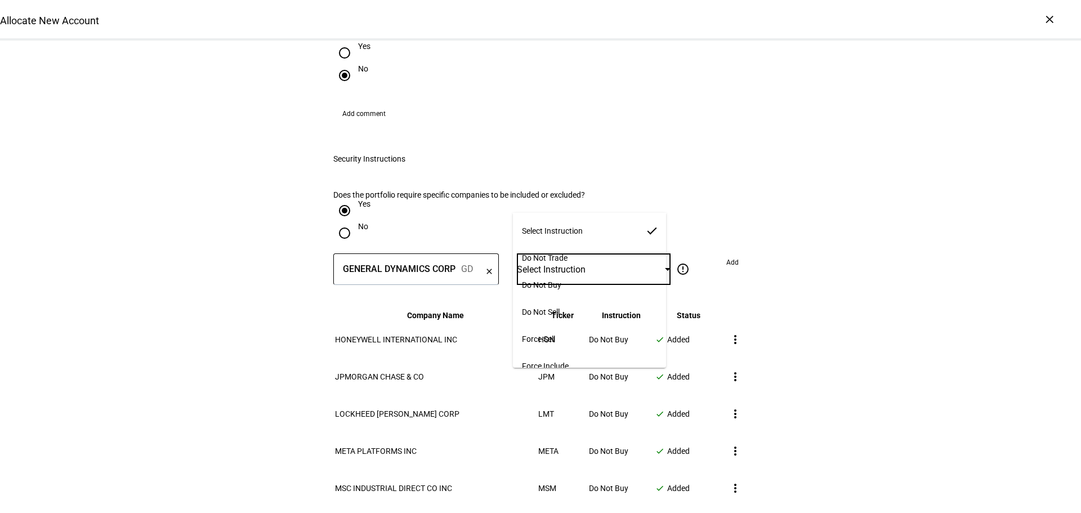
click at [572, 278] on mat-option "Do Not Buy" at bounding box center [589, 284] width 153 height 27
click at [725, 253] on eth-button "Add" at bounding box center [732, 269] width 30 height 32
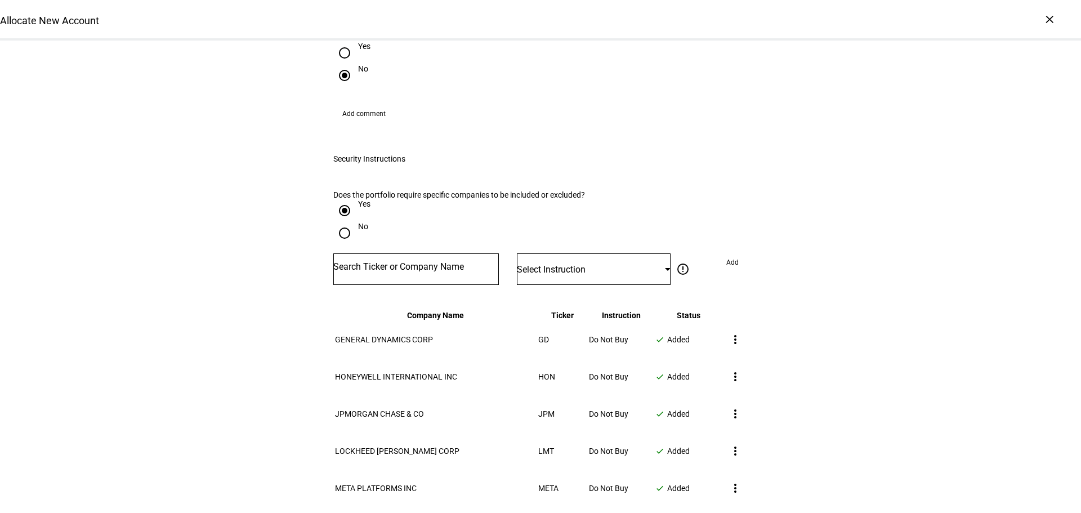
click at [441, 262] on input "Number" at bounding box center [416, 266] width 166 height 9
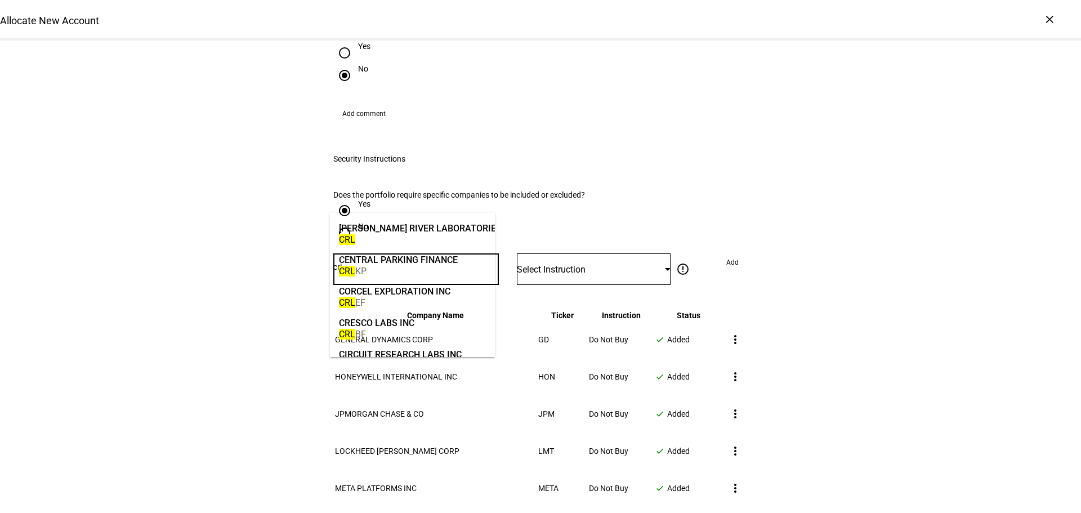
type input "crl"
click at [392, 225] on div "CHARLES RIVER LABORATORIES INT" at bounding box center [429, 228] width 180 height 13
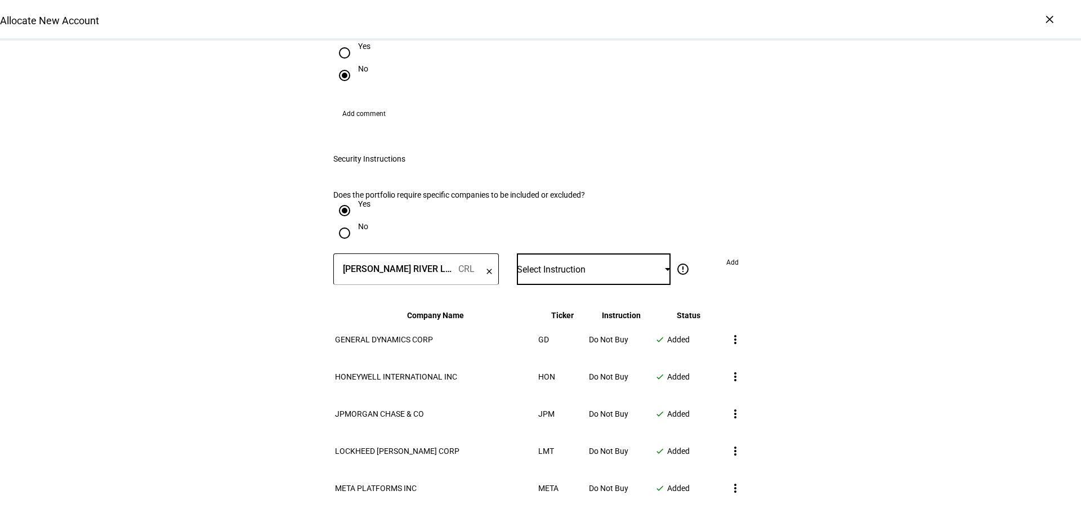
click at [547, 264] on div "Select Instruction" at bounding box center [591, 269] width 148 height 11
click at [553, 288] on mat-option "Do Not Buy" at bounding box center [589, 284] width 153 height 27
click at [729, 253] on span "Add" at bounding box center [732, 262] width 12 height 18
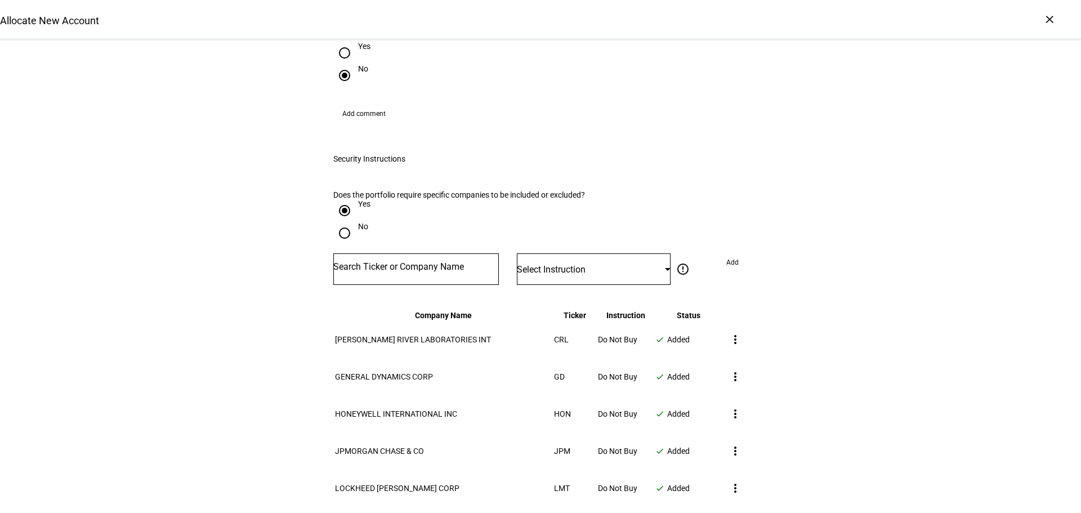
click at [377, 262] on input "Number" at bounding box center [416, 266] width 166 height 9
type input "baes"
click at [394, 263] on div "BAE SYSTEMS PLC" at bounding box center [378, 259] width 78 height 13
click at [544, 264] on span "Select Instruction" at bounding box center [551, 269] width 69 height 11
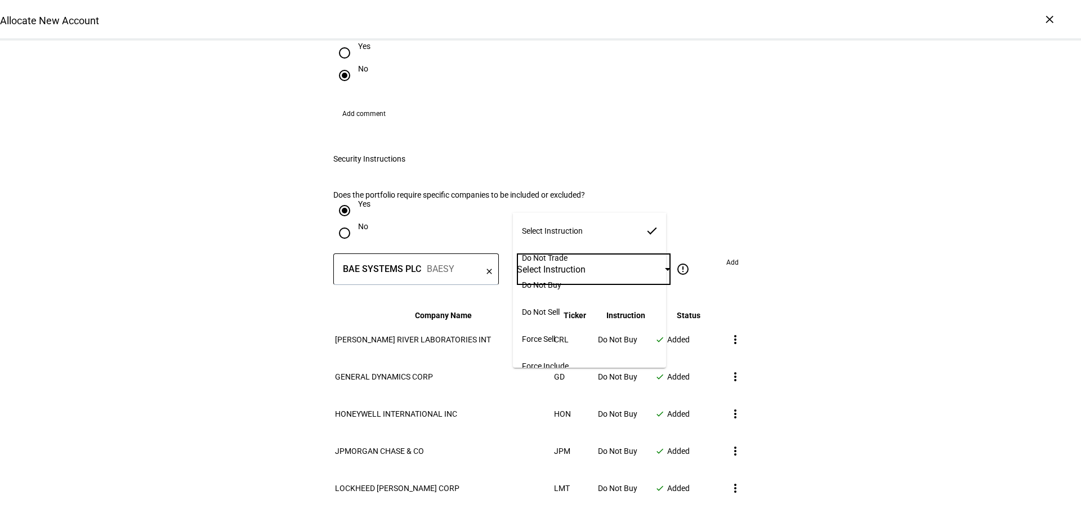
click at [551, 280] on span "Do Not Buy" at bounding box center [541, 284] width 39 height 9
click at [727, 253] on span "Add" at bounding box center [732, 262] width 12 height 18
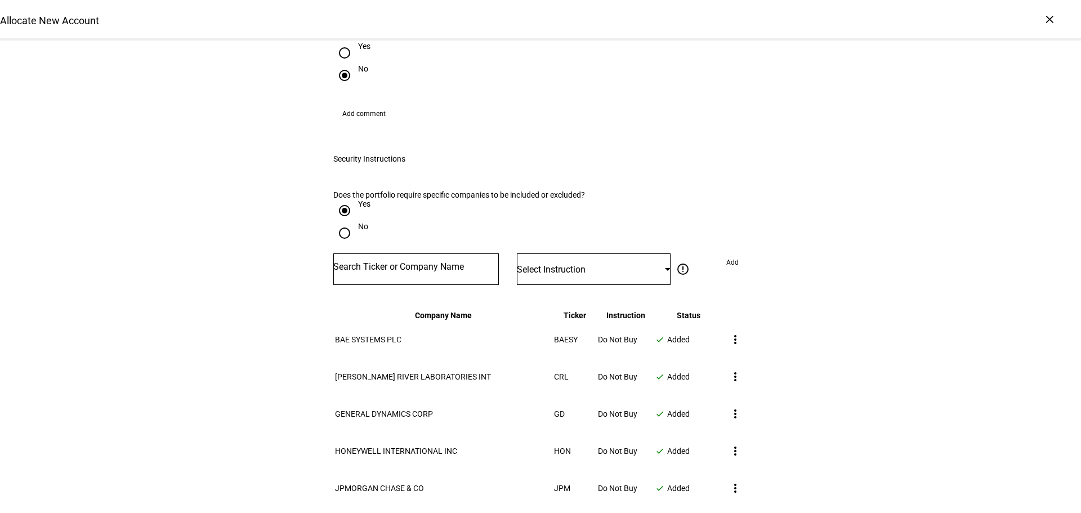
click at [446, 262] on input "Number" at bounding box center [416, 266] width 166 height 9
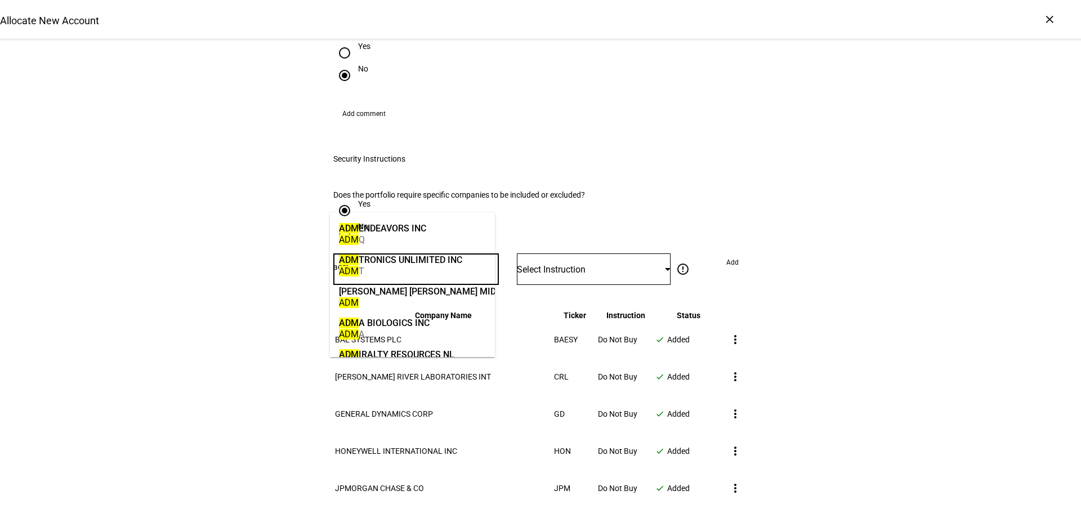
type input "adm"
click at [396, 295] on div "ARCHER DANIELS MIDLAND CO" at bounding box center [436, 291] width 194 height 13
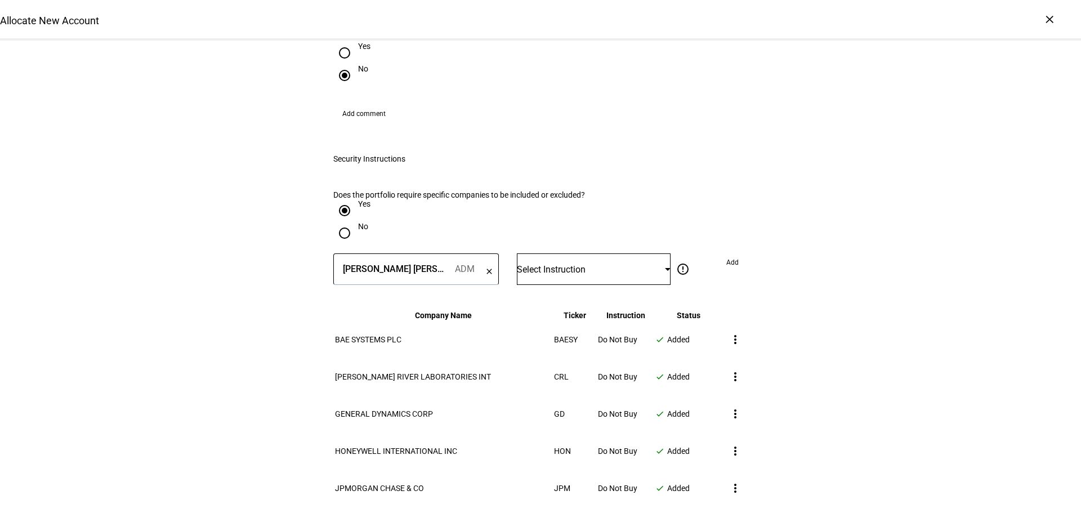
click at [556, 253] on div "Select Instruction" at bounding box center [594, 269] width 154 height 32
click at [548, 281] on span "Do Not Buy" at bounding box center [541, 284] width 39 height 9
click at [733, 253] on span "Add" at bounding box center [732, 262] width 12 height 18
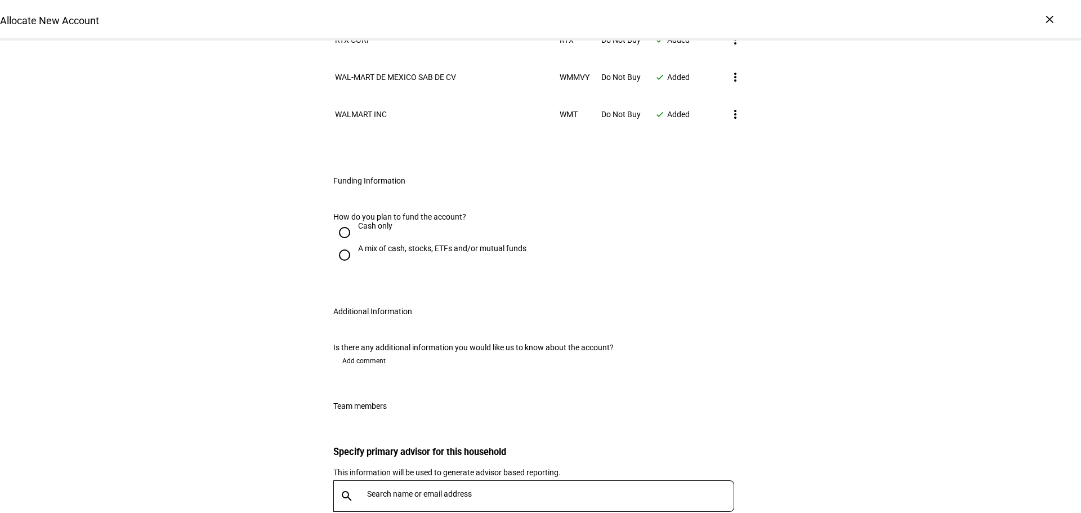
scroll to position [1858, 0]
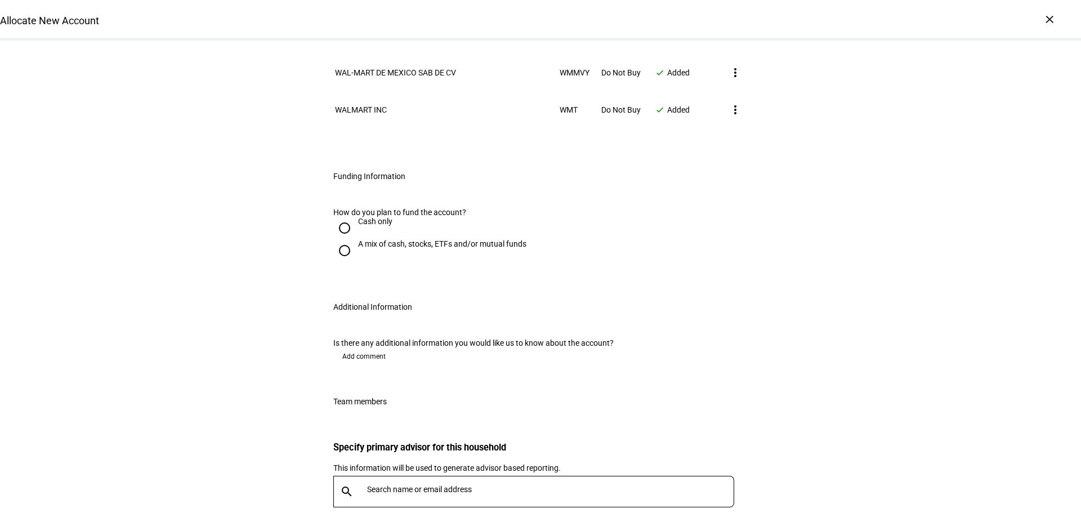
click at [339, 239] on input "A mix of cash, stocks, ETFs and/or mutual funds" at bounding box center [344, 250] width 23 height 23
radio input "true"
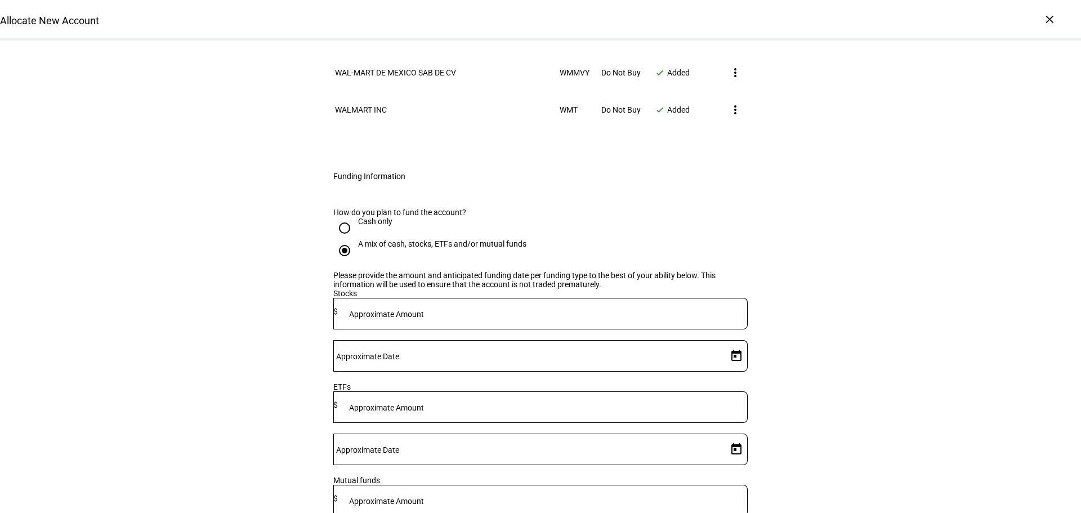
click at [424, 310] on mat-label "Approximate Amount" at bounding box center [386, 314] width 75 height 9
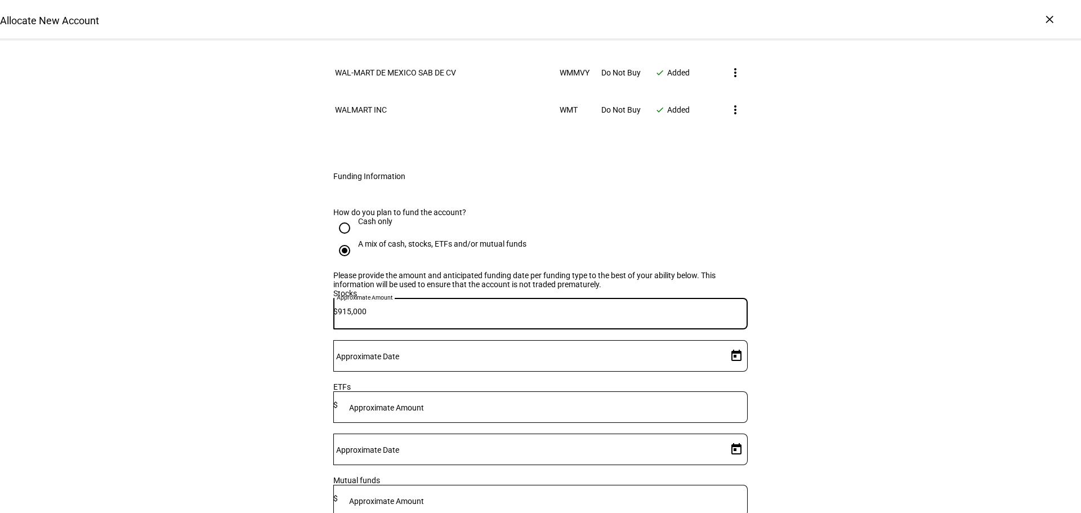
type input "915,000"
click at [399, 352] on mat-label "Approximate Date" at bounding box center [367, 356] width 63 height 9
click at [632, 349] on input "Approximate Date" at bounding box center [528, 353] width 390 height 9
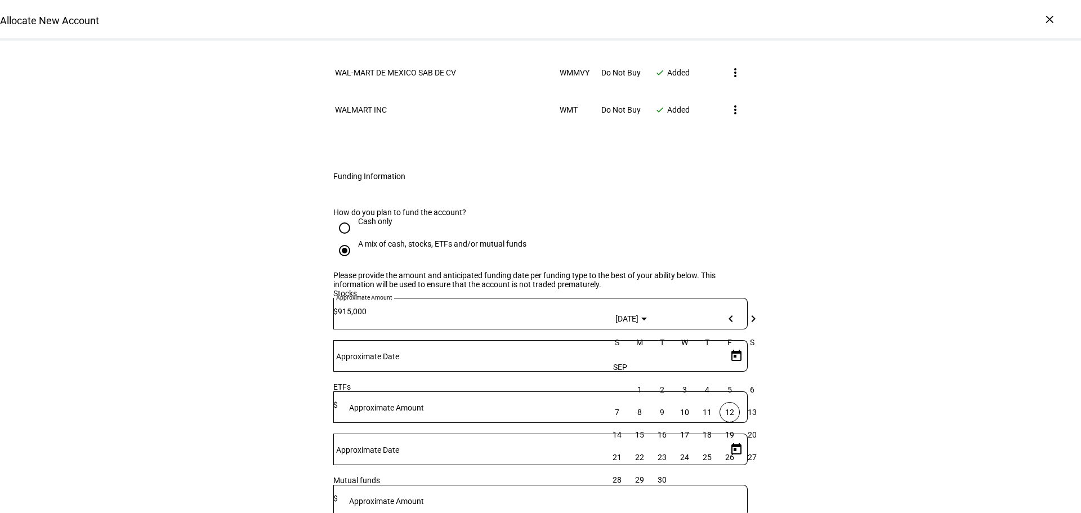
click at [679, 437] on span "17" at bounding box center [684, 435] width 20 height 20
type input "9/17/2025"
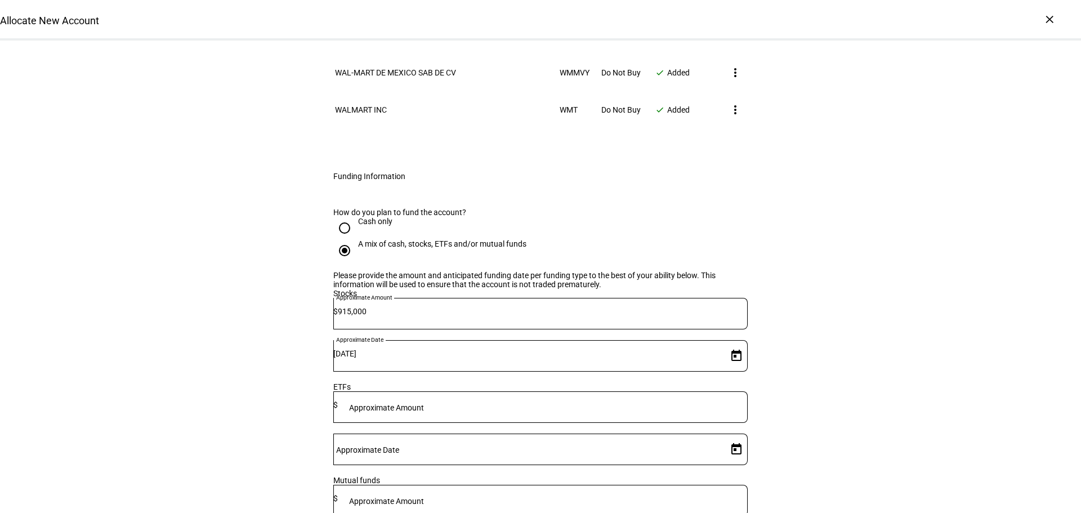
type input "185,000"
click at [680, 326] on span "17" at bounding box center [684, 328] width 20 height 20
type input "9/17/2025"
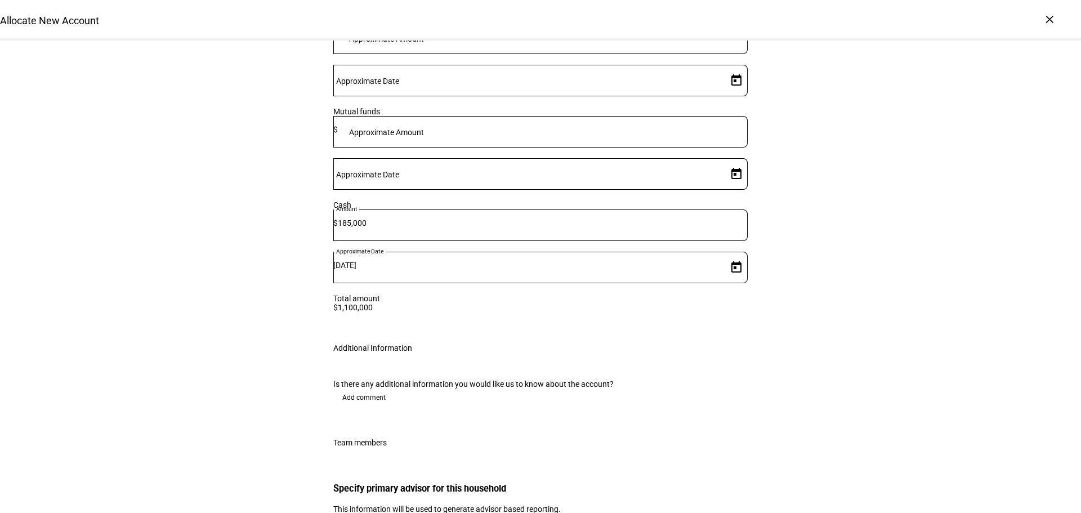
scroll to position [2252, 0]
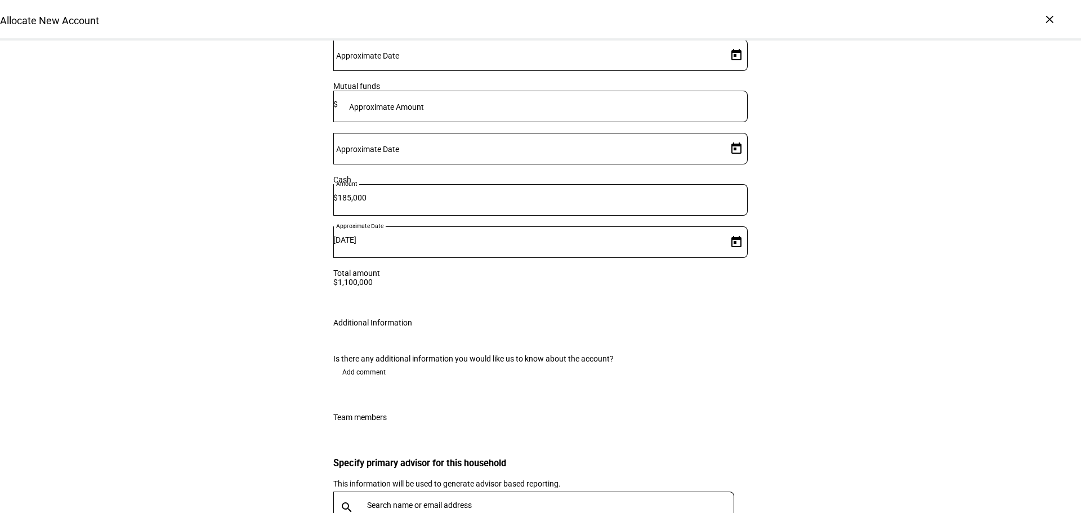
click at [412, 501] on input "text" at bounding box center [553, 505] width 372 height 9
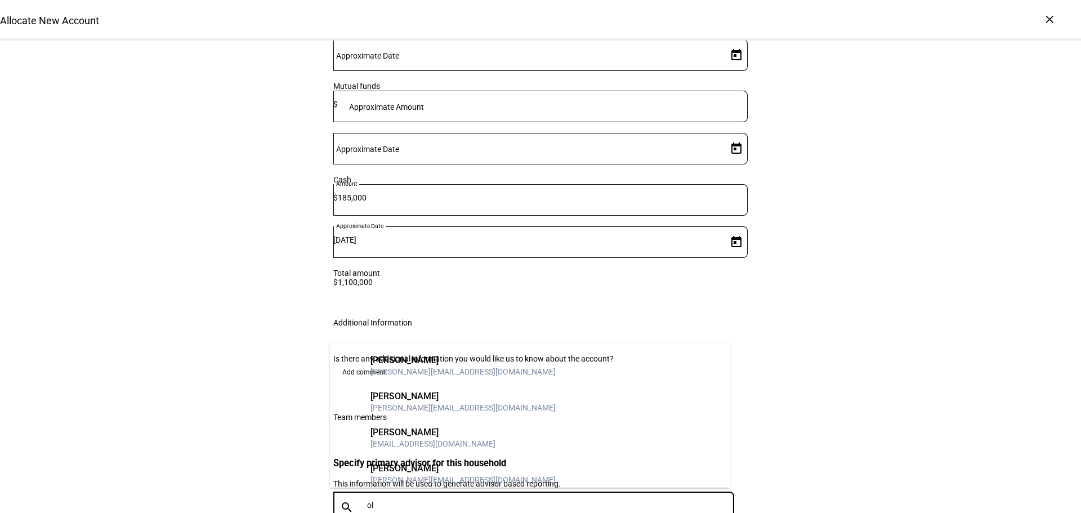
type input "ol"
click at [418, 481] on div "olivia@bsw.com" at bounding box center [462, 479] width 185 height 11
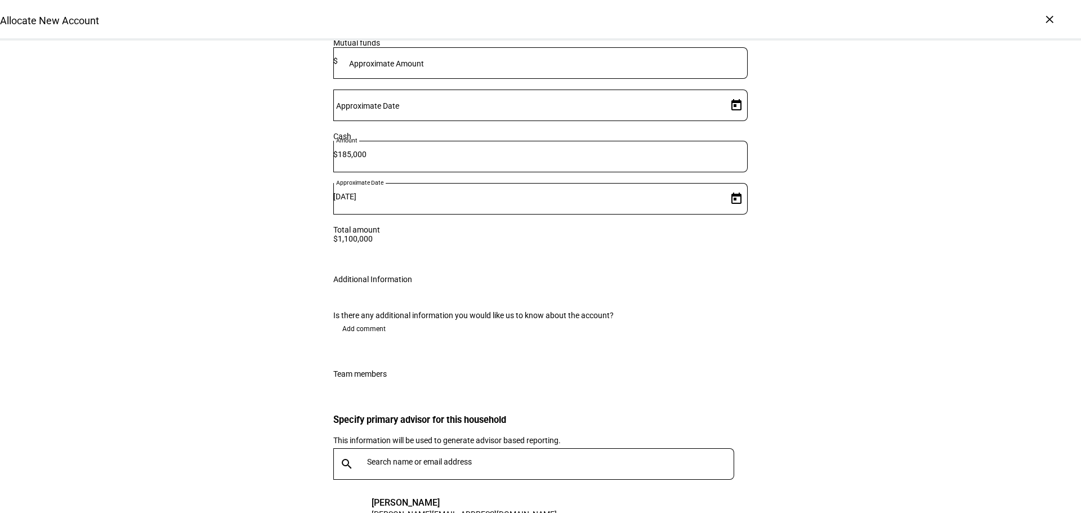
scroll to position [2340, 0]
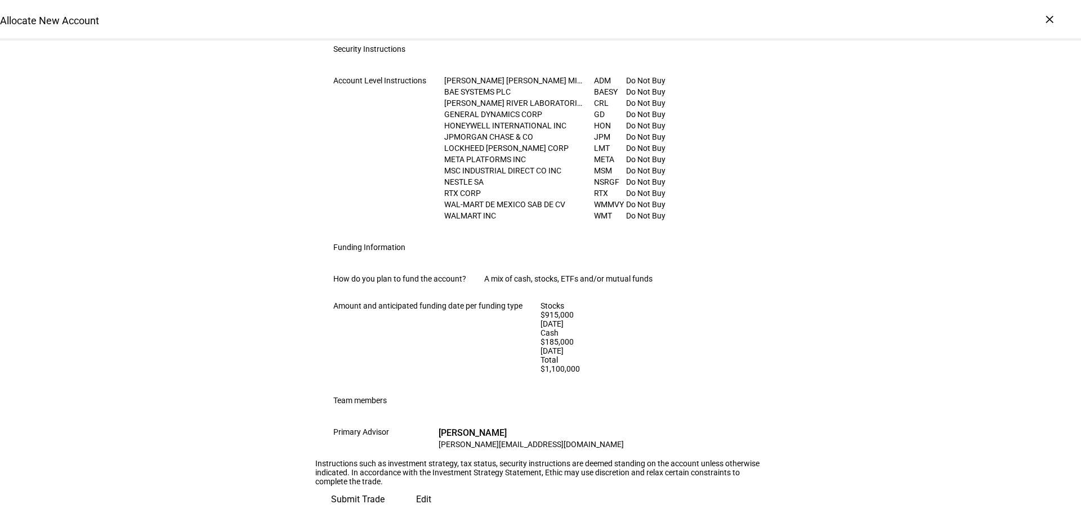
scroll to position [701, 0]
click at [385, 486] on span "Submit Trade" at bounding box center [357, 499] width 53 height 27
